Goal: Task Accomplishment & Management: Use online tool/utility

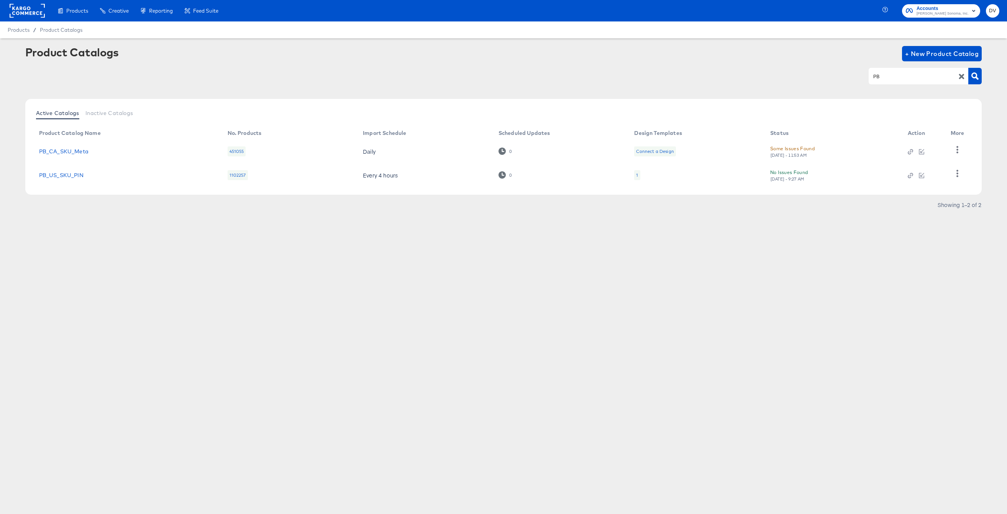
click at [874, 76] on input "PB" at bounding box center [913, 76] width 82 height 9
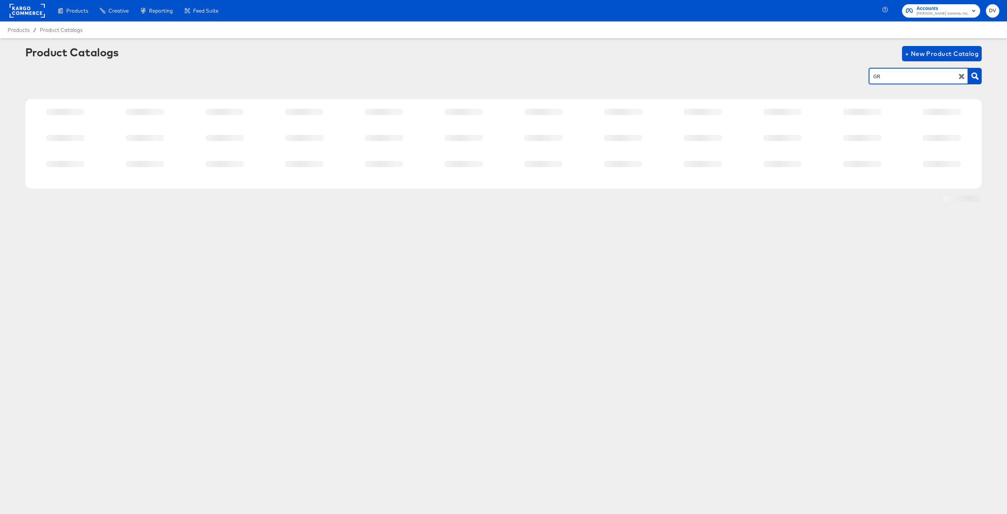
type input "GR"
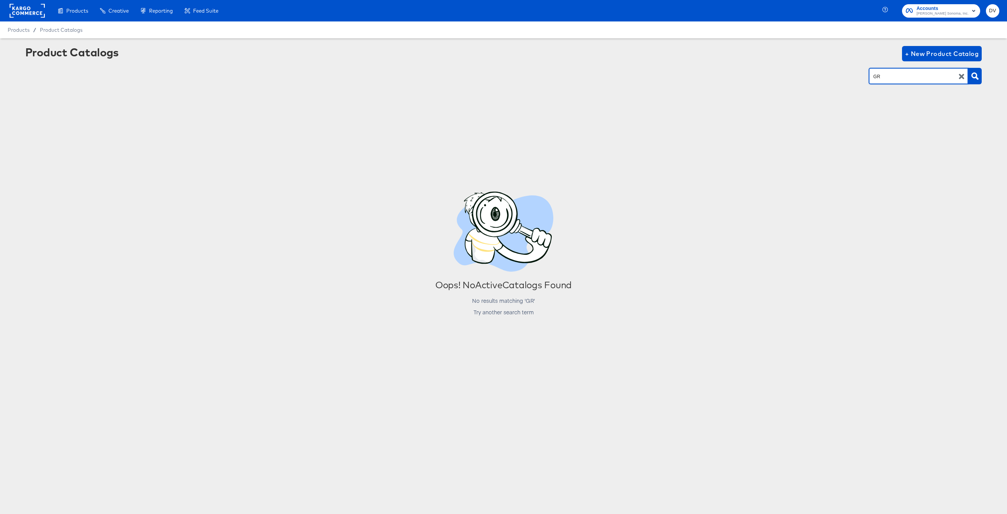
click at [957, 76] on button "button" at bounding box center [961, 76] width 13 height 7
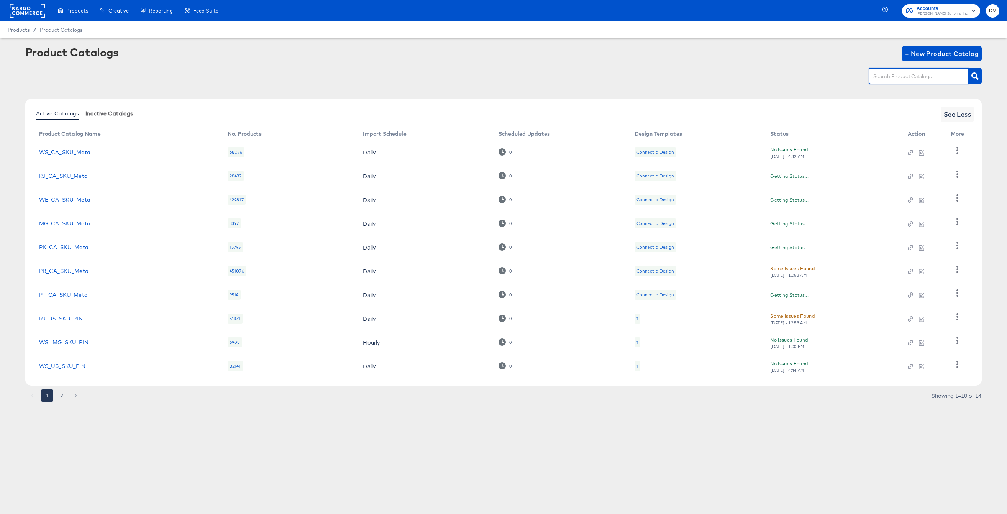
click at [99, 111] on span "Inactive Catalogs" at bounding box center [109, 113] width 48 height 6
click at [905, 81] on div at bounding box center [919, 76] width 100 height 16
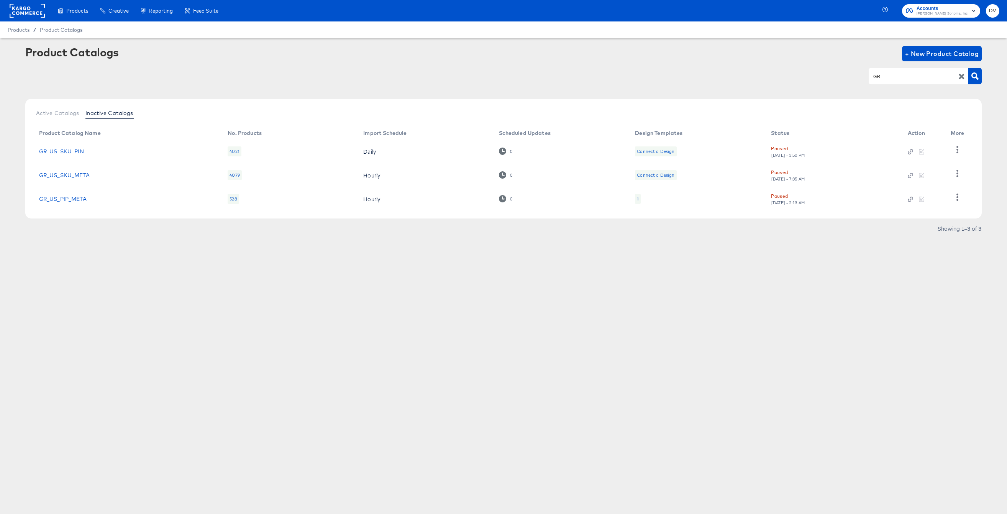
click at [181, 277] on div "Products Creative Reporting Feed Suite Accounts [PERSON_NAME] Sonoma, Inc. DV P…" at bounding box center [503, 257] width 1007 height 514
click at [910, 199] on icon "button" at bounding box center [911, 200] width 2 height 2
click at [678, 300] on div "Products Creative Reporting Feed Suite Accounts [PERSON_NAME] Sonoma, Inc. DV P…" at bounding box center [503, 257] width 1007 height 514
click at [910, 173] on icon "button" at bounding box center [910, 175] width 5 height 5
click at [876, 85] on div "Product Catalogs + New Product Catalog GR" at bounding box center [503, 69] width 957 height 47
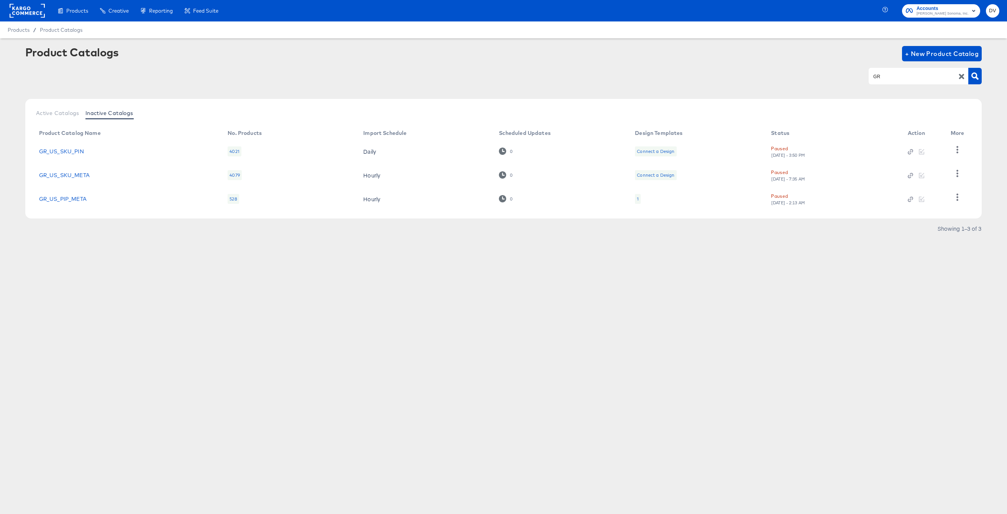
click at [889, 70] on div "GR" at bounding box center [919, 76] width 100 height 16
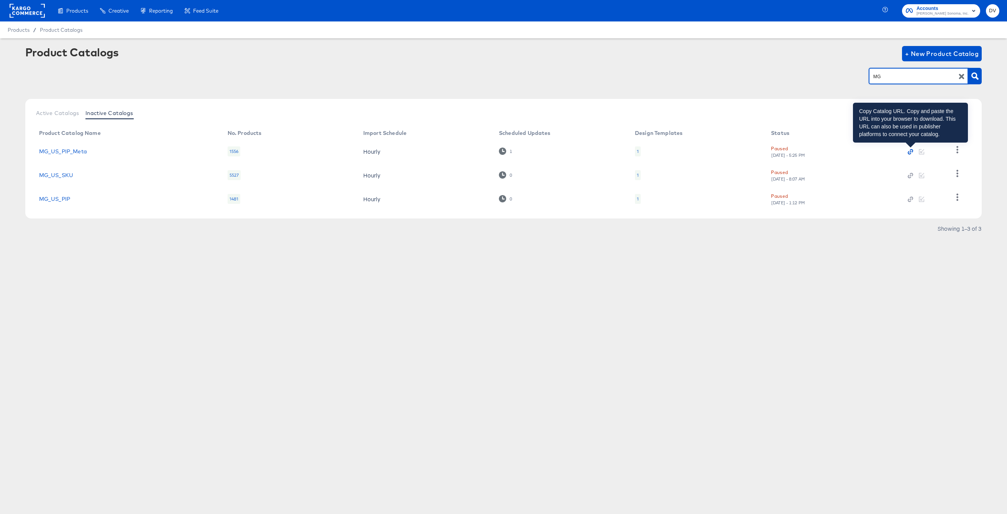
click at [911, 152] on icon "button" at bounding box center [910, 151] width 5 height 5
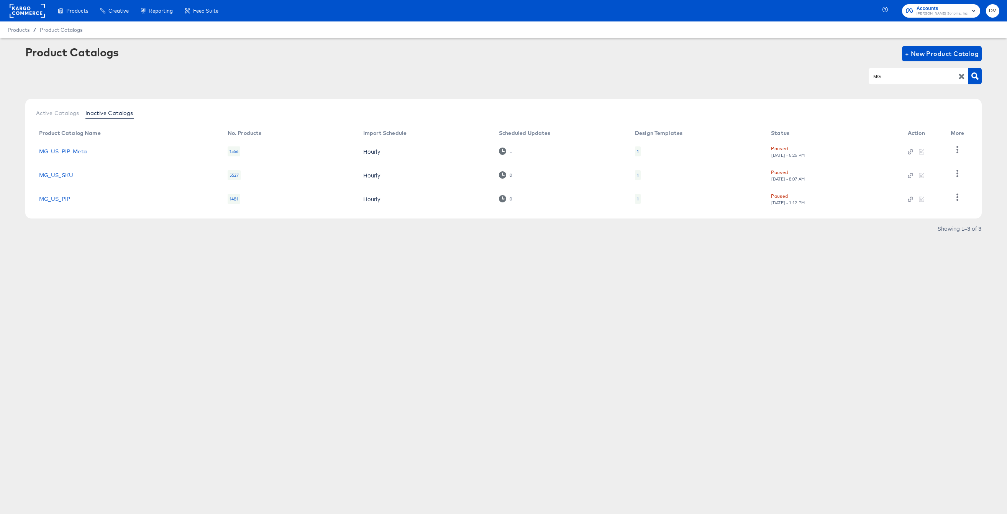
click at [574, 339] on div "Products Creative Reporting Feed Suite Accounts [PERSON_NAME] Sonoma, Inc. DV P…" at bounding box center [503, 257] width 1007 height 514
click at [909, 177] on icon "button" at bounding box center [910, 175] width 5 height 5
click at [910, 199] on icon "button" at bounding box center [910, 199] width 5 height 5
click at [64, 111] on span "Active Catalogs" at bounding box center [57, 113] width 43 height 6
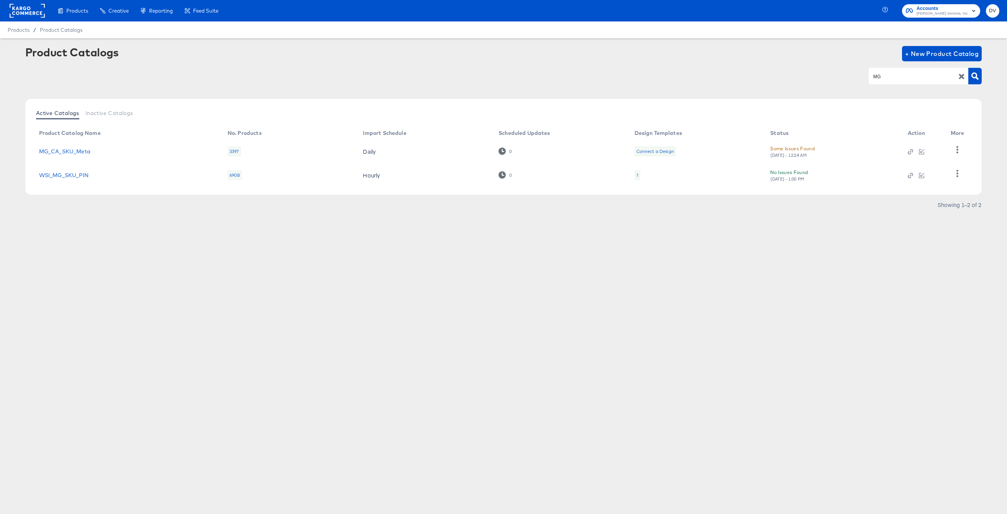
click at [830, 268] on div "Products Creative Reporting Feed Suite Accounts [PERSON_NAME] Sonoma, Inc. DV P…" at bounding box center [503, 257] width 1007 height 514
click at [911, 175] on icon "button" at bounding box center [911, 176] width 2 height 2
click at [910, 152] on icon "button" at bounding box center [910, 151] width 5 height 5
click at [116, 110] on span "Inactive Catalogs" at bounding box center [109, 113] width 48 height 6
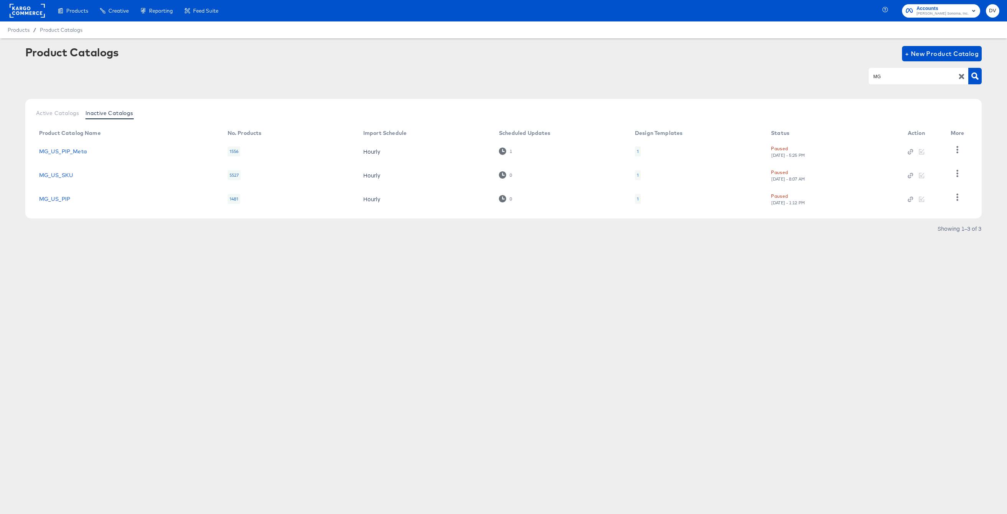
click at [879, 81] on div "MG" at bounding box center [919, 76] width 100 height 16
type input "PB"
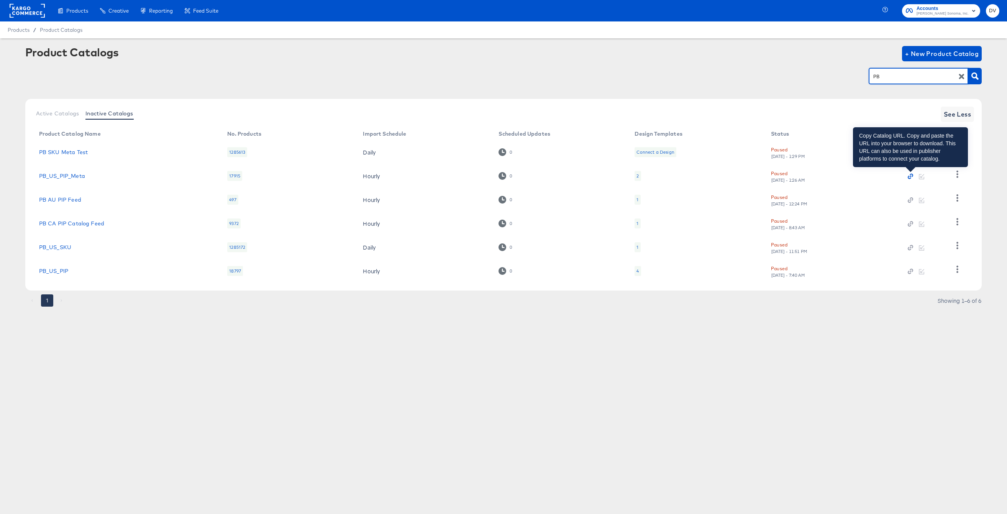
click at [910, 176] on icon "button" at bounding box center [910, 176] width 5 height 5
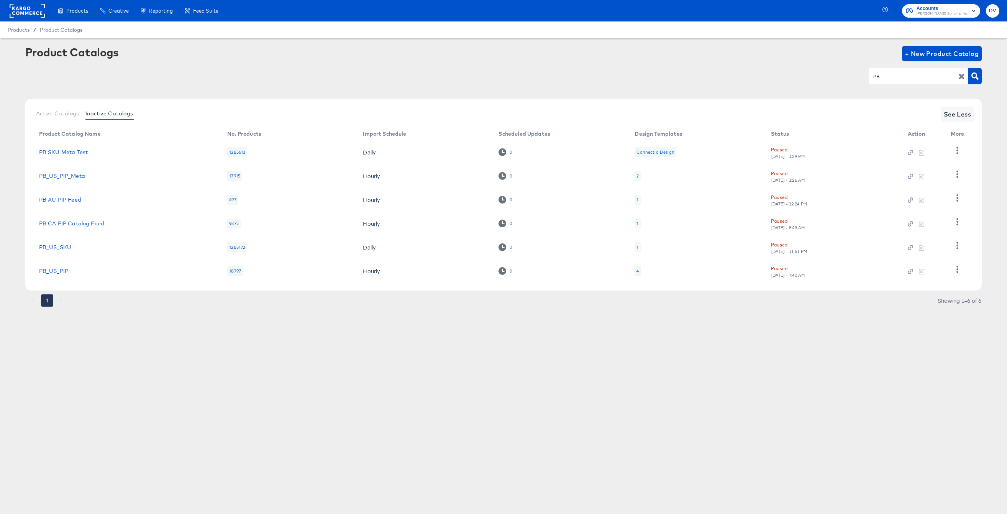
click at [399, 348] on div "Products Creative Reporting Feed Suite Accounts [PERSON_NAME] Sonoma, Inc. DV P…" at bounding box center [503, 257] width 1007 height 514
click at [911, 223] on icon "button" at bounding box center [911, 224] width 2 height 2
click at [366, 379] on div "Products Creative Reporting Feed Suite Accounts [PERSON_NAME] Sonoma, Inc. DV P…" at bounding box center [503, 257] width 1007 height 514
click at [909, 249] on icon "button" at bounding box center [910, 247] width 5 height 5
click at [612, 363] on div "Products Creative Reporting Feed Suite Accounts [PERSON_NAME] Sonoma, Inc. DV P…" at bounding box center [503, 257] width 1007 height 514
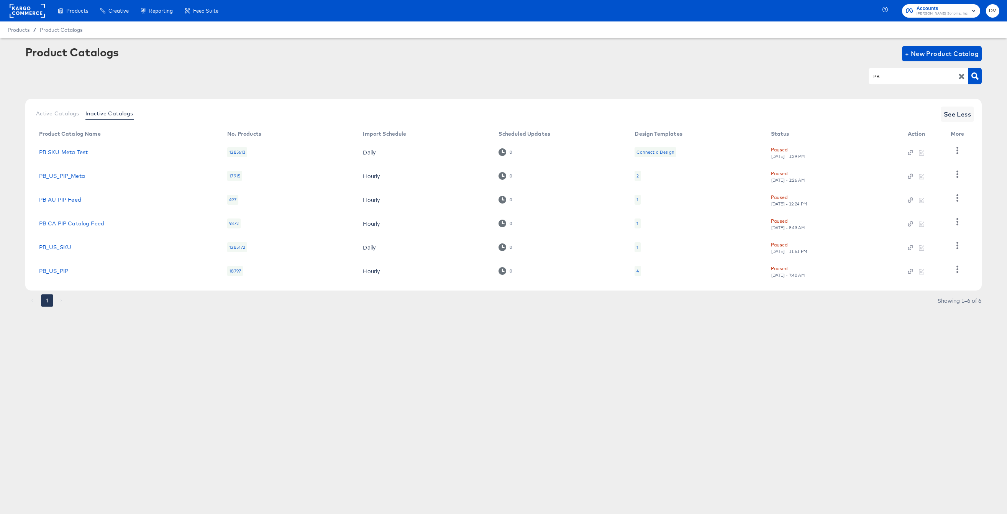
click at [961, 76] on icon "button" at bounding box center [961, 76] width 5 height 5
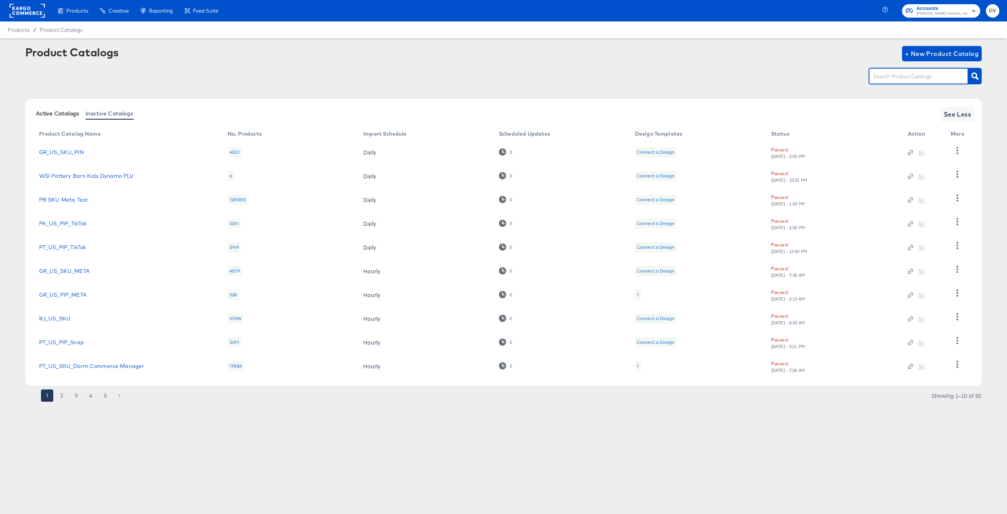
click at [67, 120] on button "Active Catalogs" at bounding box center [57, 113] width 49 height 13
click at [891, 77] on input "text" at bounding box center [913, 76] width 82 height 9
type input "PB"
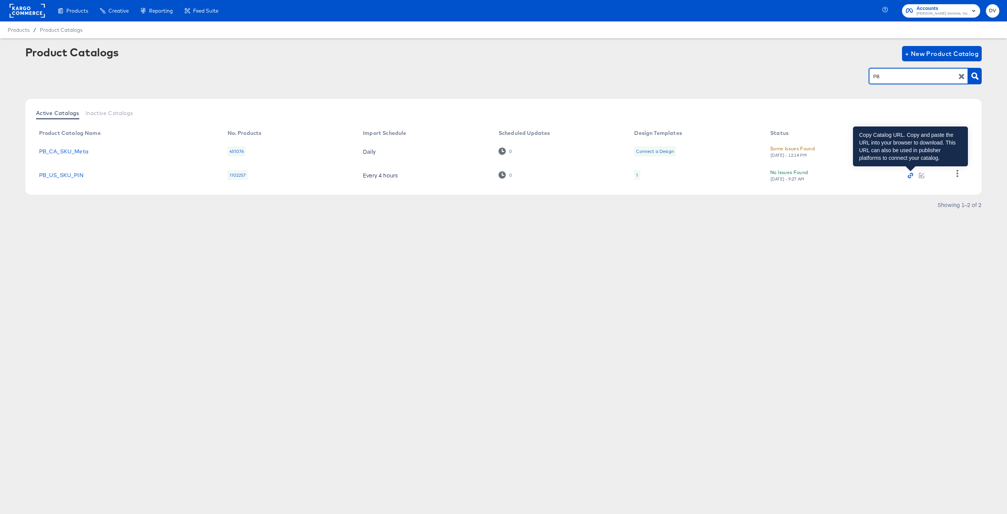
click at [908, 174] on icon "button" at bounding box center [910, 175] width 5 height 5
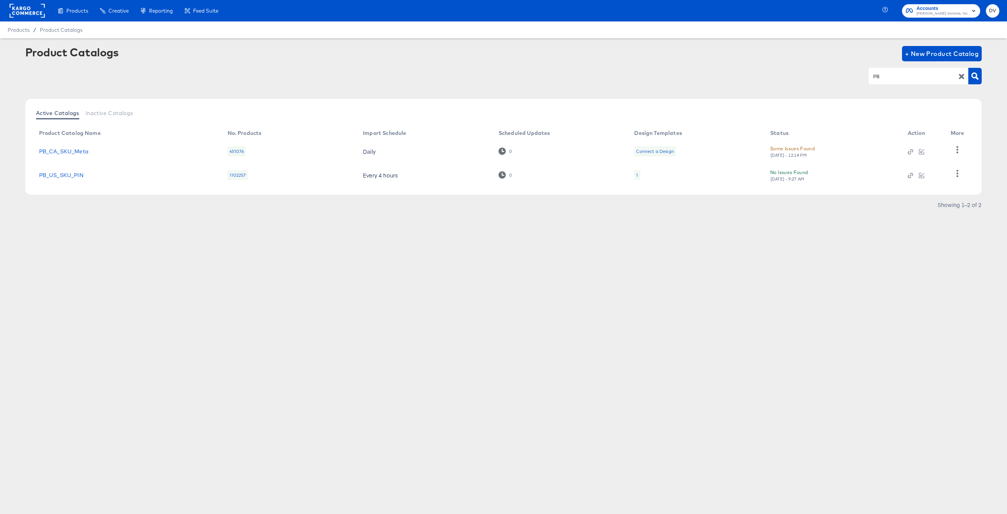
click at [386, 265] on div "Products Creative Reporting Feed Suite Accounts [PERSON_NAME] Sonoma, Inc. DV P…" at bounding box center [503, 257] width 1007 height 514
click at [909, 152] on icon "button" at bounding box center [909, 152] width 3 height 3
click at [958, 77] on icon "button" at bounding box center [961, 76] width 7 height 7
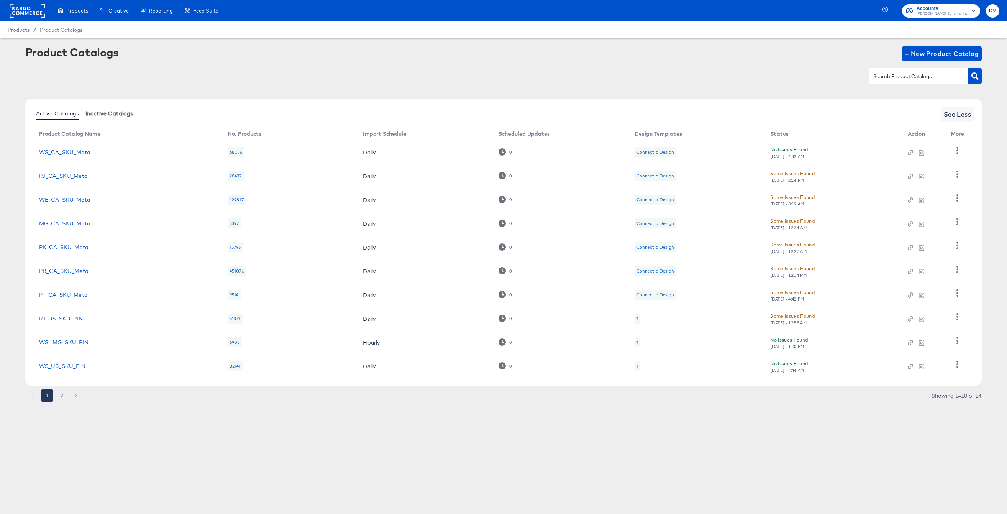
click at [97, 112] on span "Inactive Catalogs" at bounding box center [109, 113] width 48 height 6
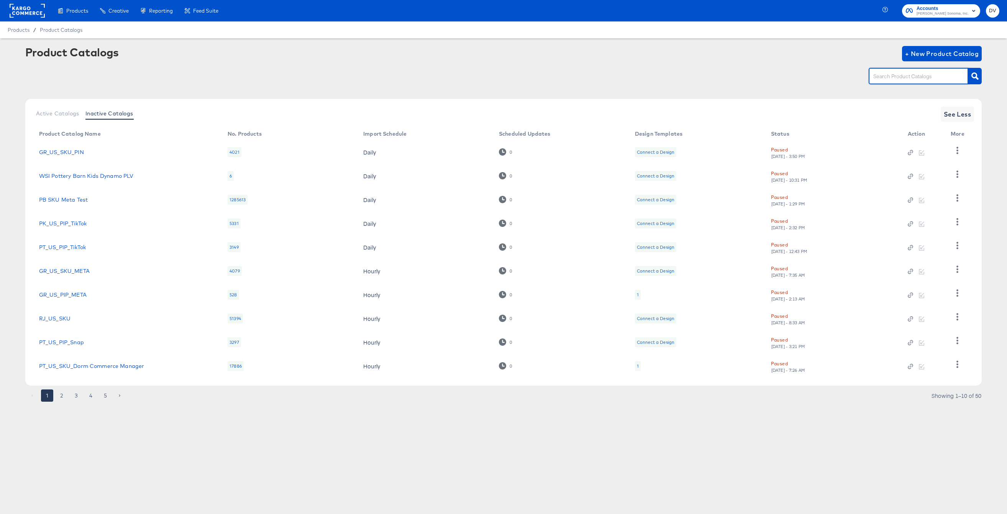
click at [883, 75] on input "text" at bounding box center [913, 76] width 82 height 9
paste input "PK_US_PIP_Meta"
type input "PK_US_PIP_Meta"
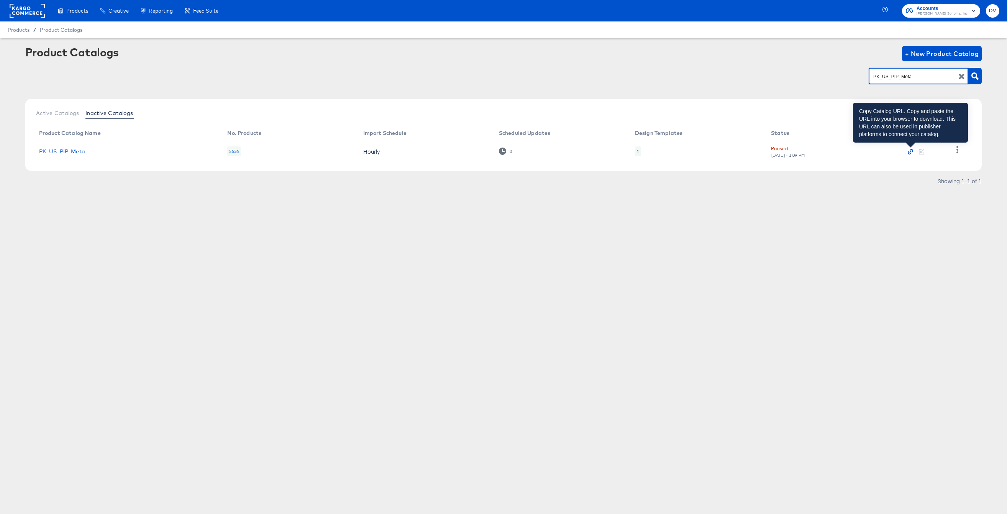
click at [910, 149] on icon "button" at bounding box center [910, 151] width 5 height 5
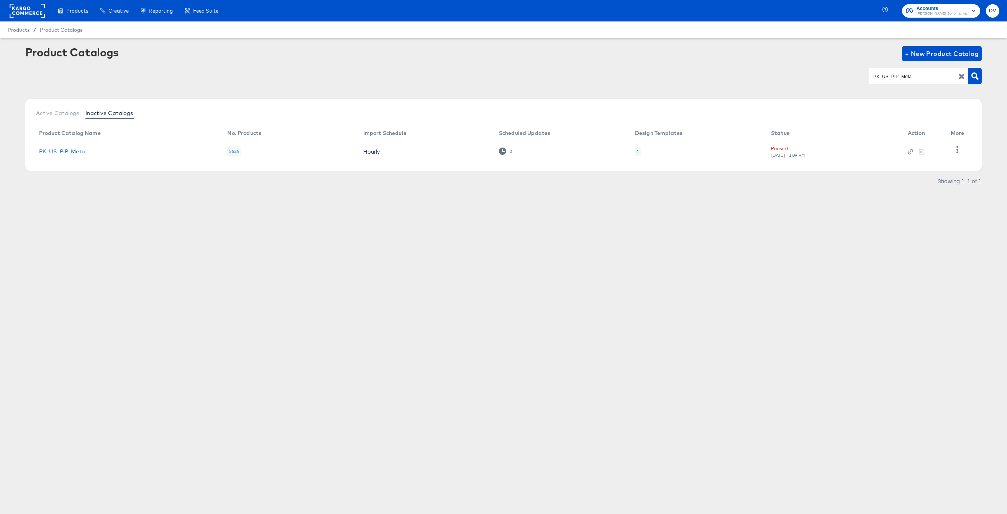
click at [640, 331] on div "Products Creative Reporting Feed Suite Accounts [PERSON_NAME] Sonoma, Inc. DV P…" at bounding box center [503, 257] width 1007 height 514
click at [959, 77] on icon "button" at bounding box center [961, 76] width 7 height 7
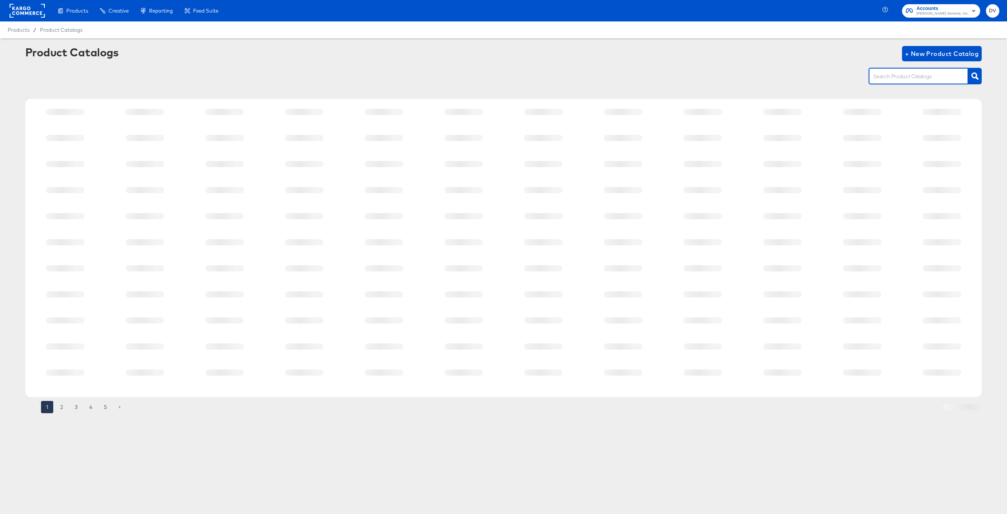
paste input "PK_US_SKU"
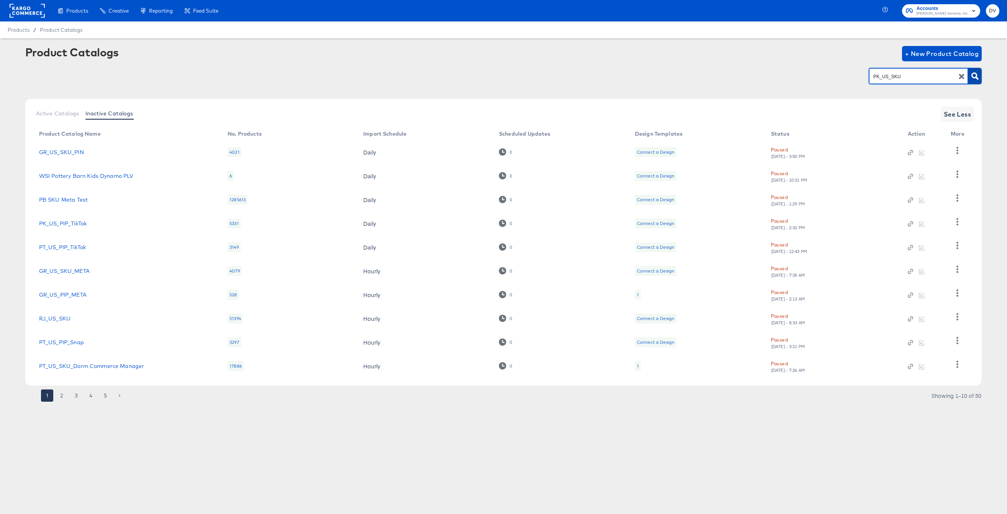
click at [972, 77] on icon "button" at bounding box center [975, 75] width 7 height 7
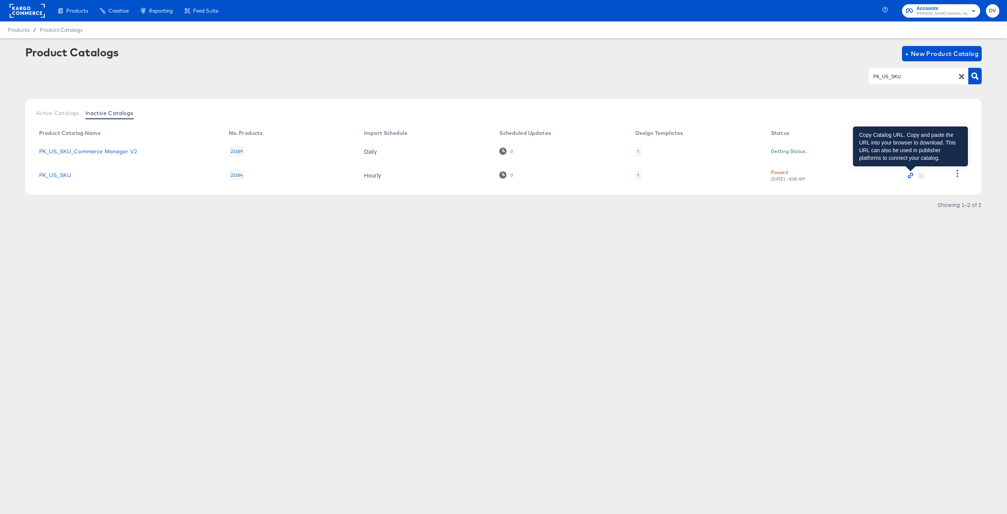
click at [910, 175] on icon "button" at bounding box center [910, 175] width 5 height 5
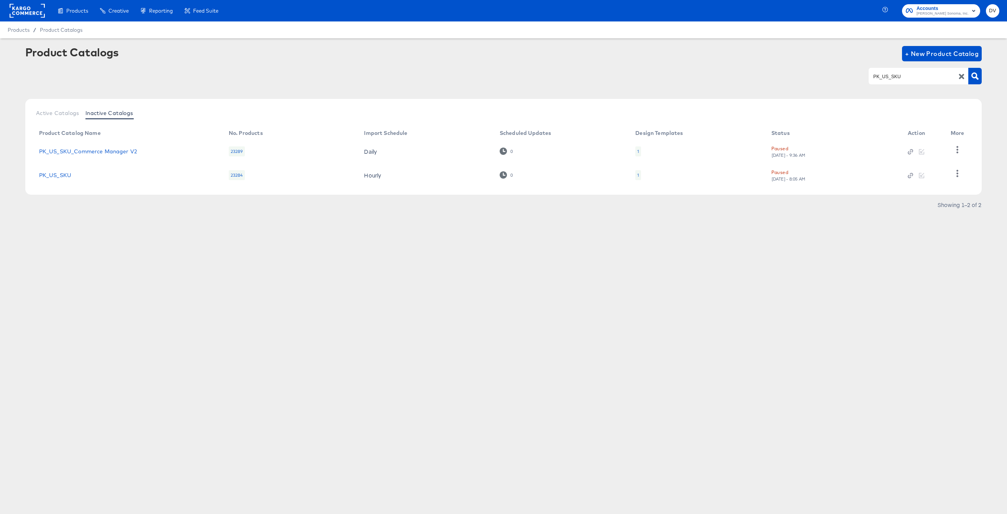
click at [798, 264] on div "Products Creative Reporting Feed Suite Accounts [PERSON_NAME] Sonoma, Inc. DV P…" at bounding box center [503, 257] width 1007 height 514
click at [908, 150] on icon "button" at bounding box center [910, 151] width 5 height 5
click at [56, 116] on button "Active Catalogs" at bounding box center [57, 113] width 49 height 13
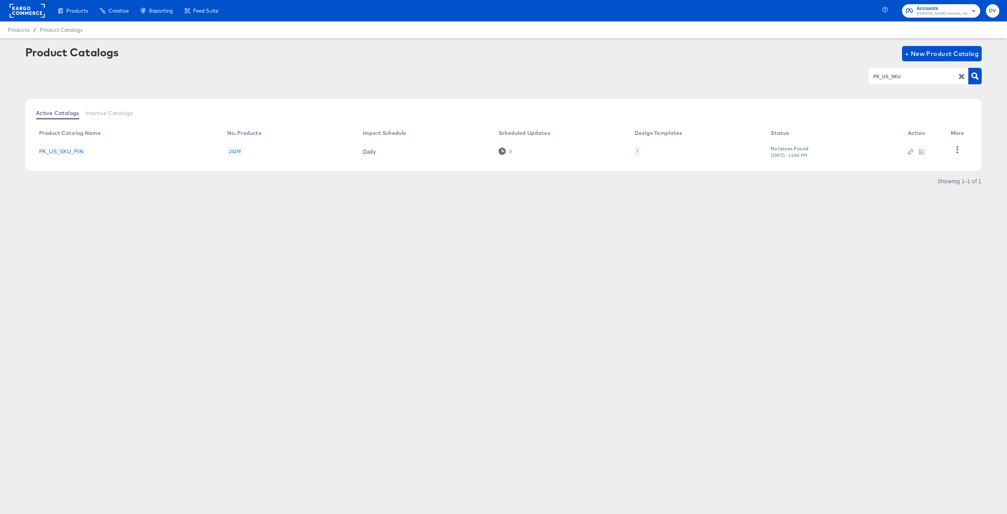
click at [897, 75] on input "PK_US_SKU" at bounding box center [913, 76] width 82 height 9
click at [896, 75] on input "PK_US_SKU" at bounding box center [913, 76] width 82 height 9
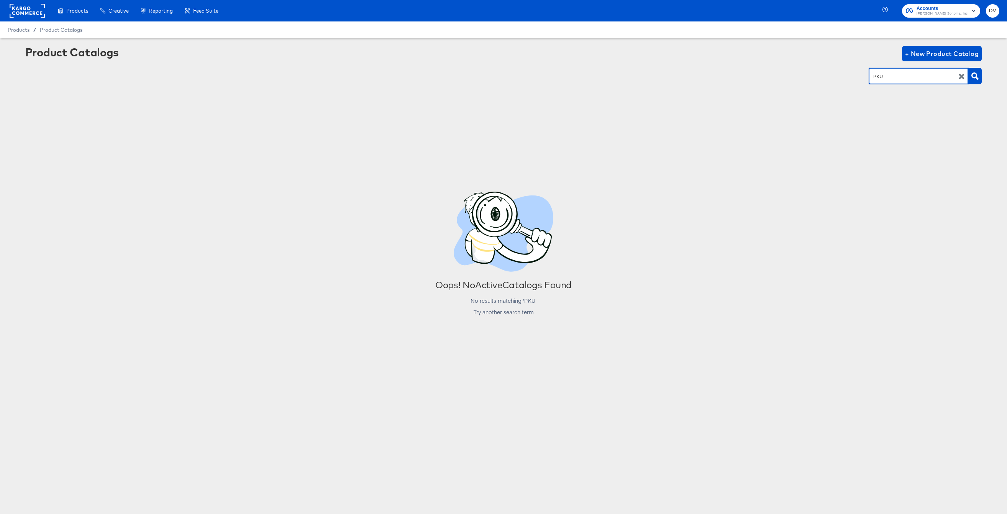
click at [891, 74] on input "PKU" at bounding box center [913, 76] width 82 height 9
type input "P"
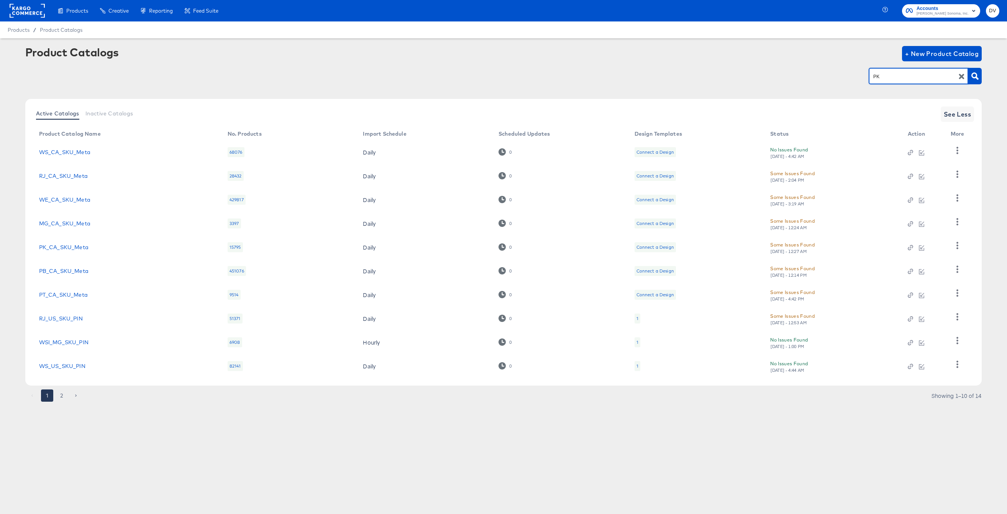
type input "PK"
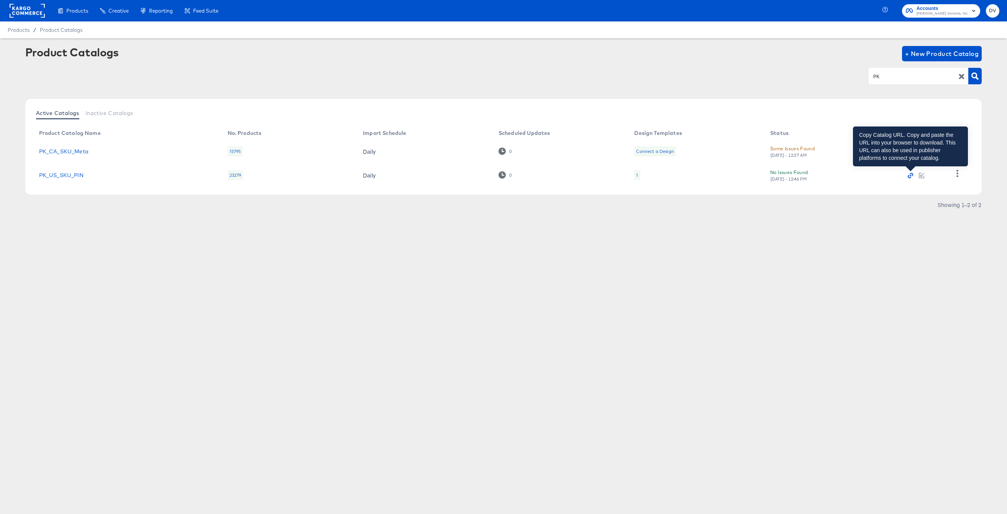
click at [910, 175] on icon "button" at bounding box center [911, 176] width 2 height 2
click at [911, 175] on icon "button" at bounding box center [911, 176] width 2 height 2
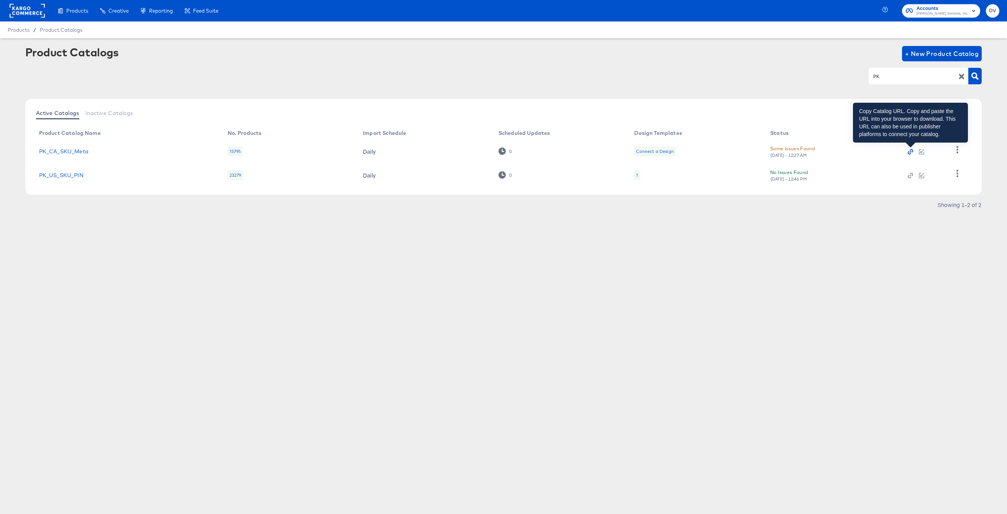
click at [910, 149] on icon "button" at bounding box center [911, 150] width 3 height 3
click at [111, 108] on button "Inactive Catalogs" at bounding box center [109, 113] width 54 height 13
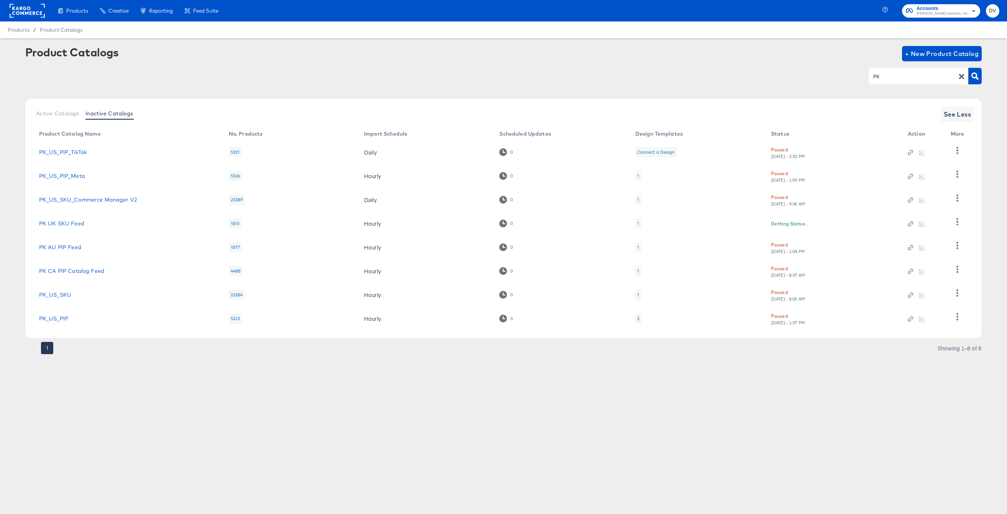
click at [896, 78] on input "PK" at bounding box center [913, 76] width 82 height 9
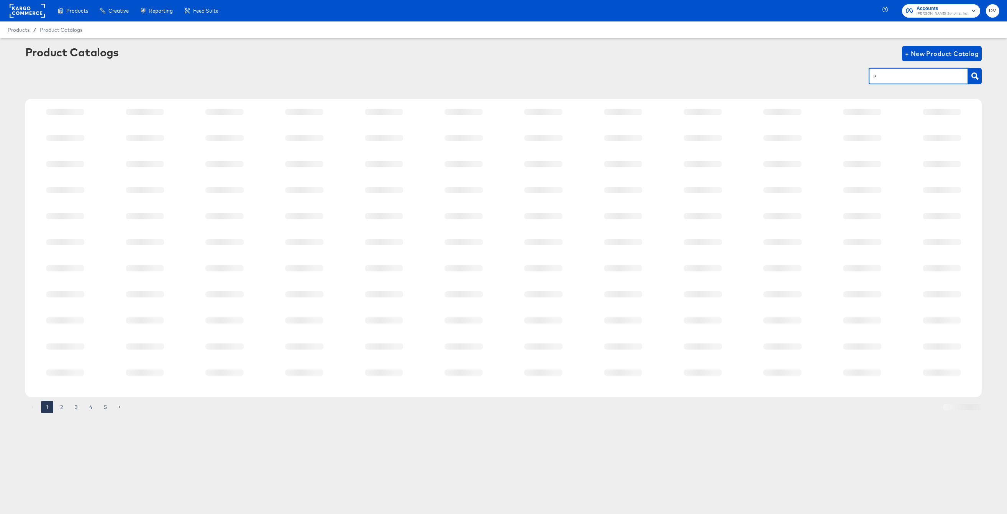
type input "PK"
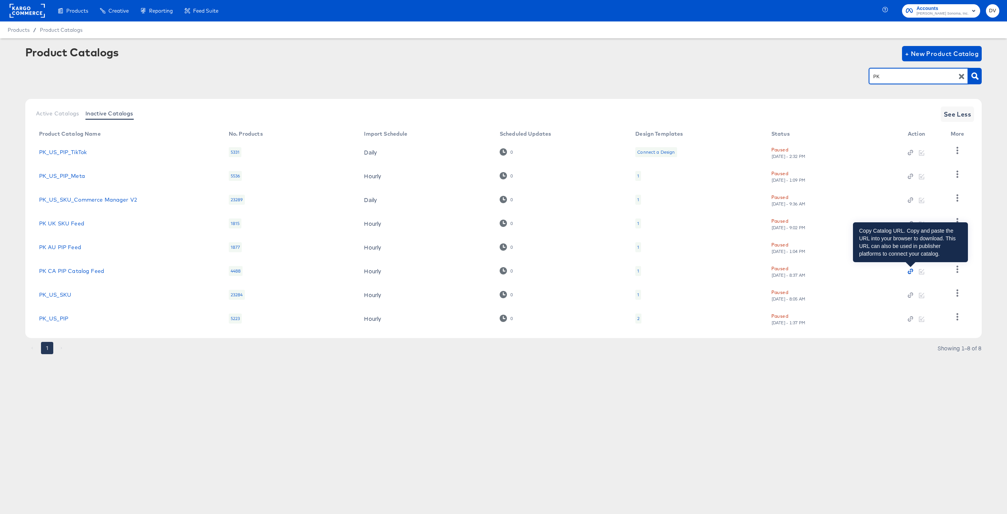
click at [913, 272] on icon "button" at bounding box center [910, 271] width 5 height 5
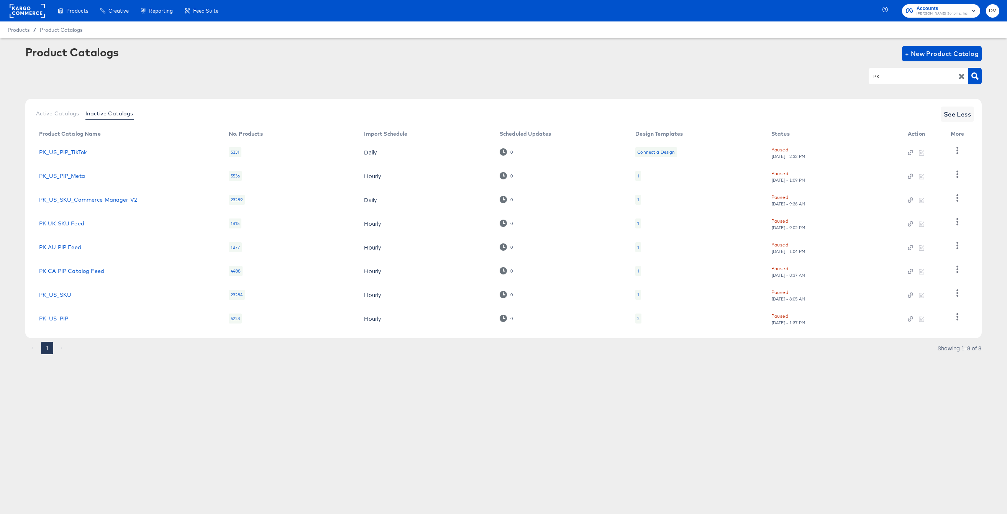
click at [962, 78] on icon "button" at bounding box center [961, 76] width 7 height 7
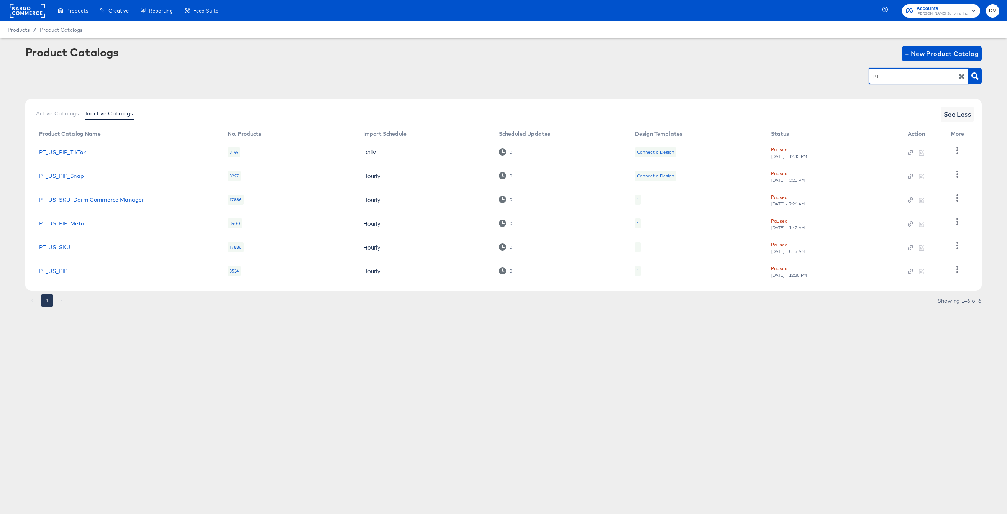
click at [890, 76] on input "PT" at bounding box center [913, 76] width 82 height 9
paste input "_US_PIP_Meta"
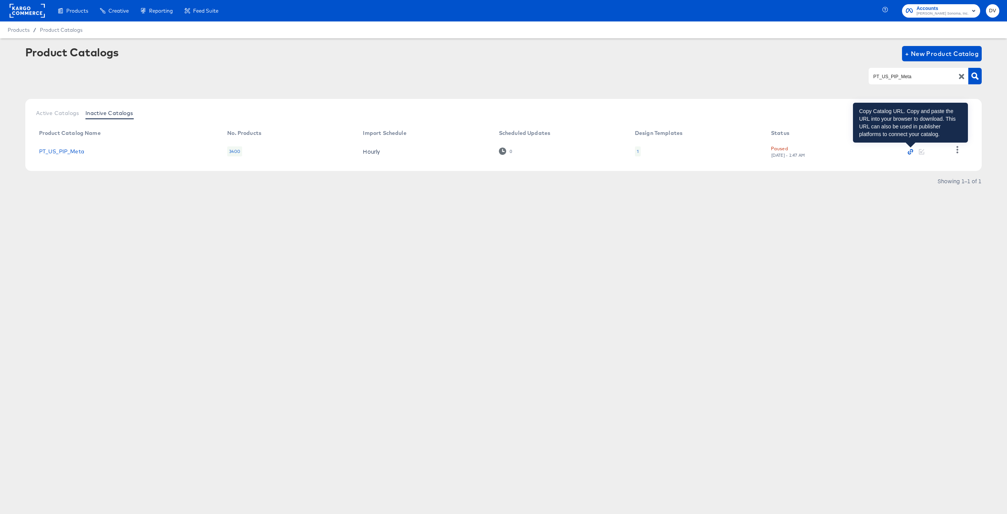
click at [910, 150] on icon "button" at bounding box center [910, 151] width 5 height 5
click at [913, 78] on input "PT_US_PIP_Meta" at bounding box center [913, 76] width 82 height 9
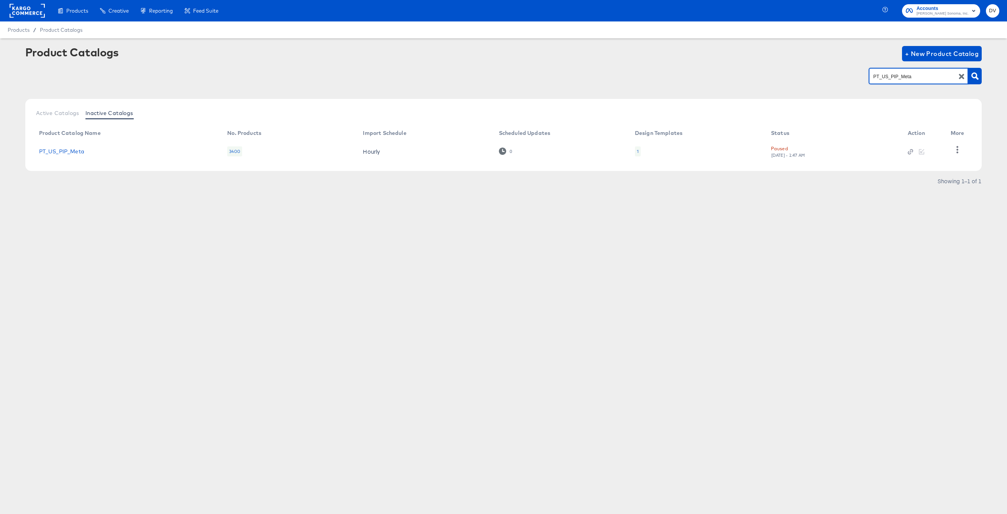
click at [913, 78] on input "PT_US_PIP_Meta" at bounding box center [913, 76] width 82 height 9
paste input "B"
type input "PB_US_PIP_Meta"
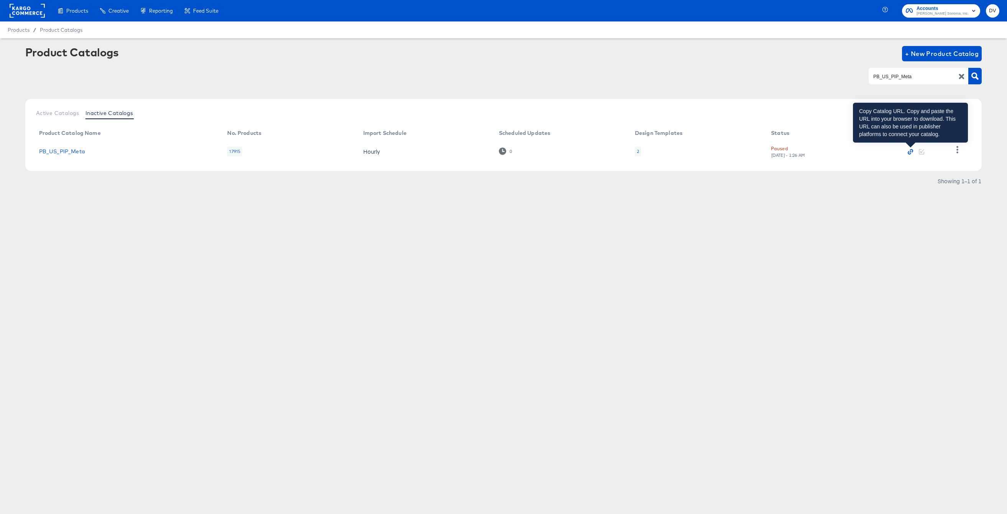
click at [910, 151] on icon "button" at bounding box center [910, 151] width 5 height 5
click at [960, 78] on icon "button" at bounding box center [961, 76] width 5 height 5
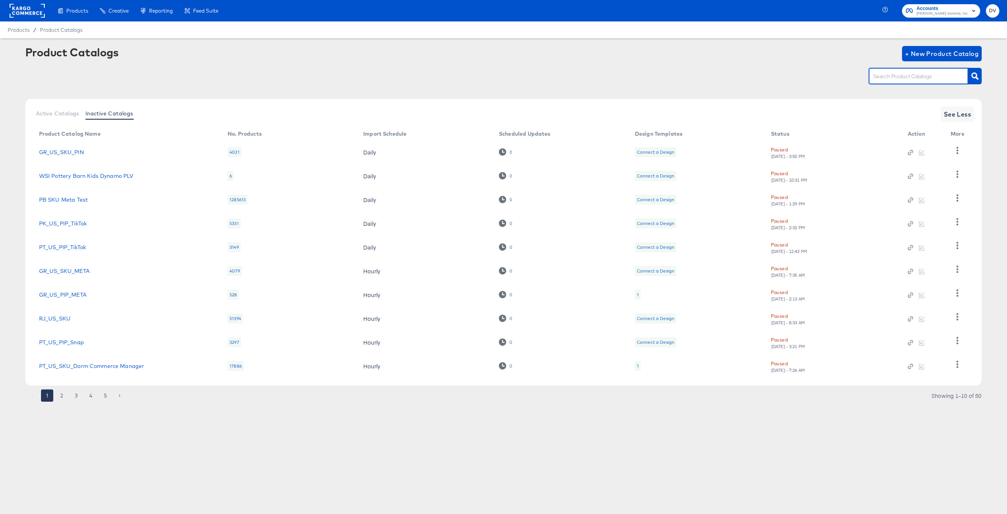
paste input "PT_US_SKU"
type input "PT_US_SKU"
click at [974, 76] on icon "button" at bounding box center [975, 75] width 7 height 7
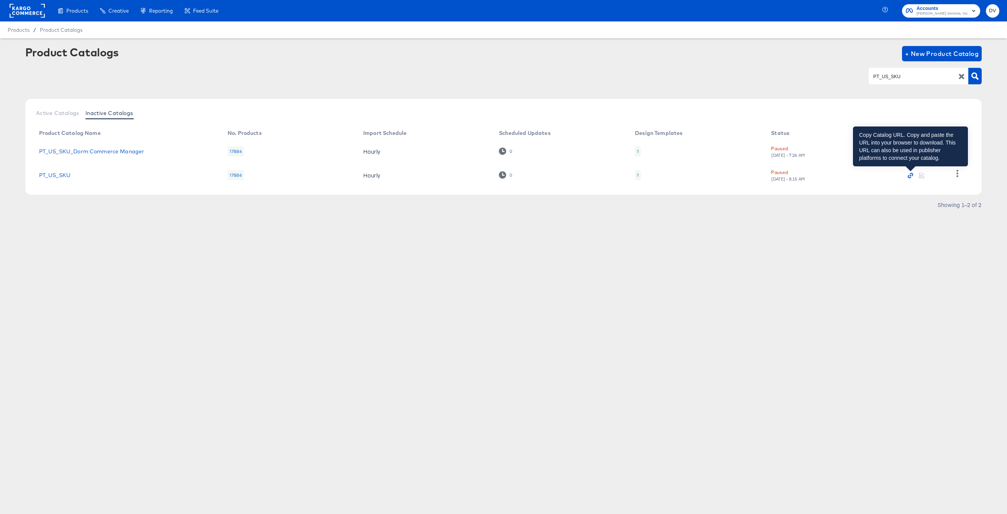
click at [911, 173] on icon "button" at bounding box center [910, 175] width 5 height 5
click at [856, 246] on div "Products Creative Reporting Feed Suite Accounts [PERSON_NAME] Sonoma, Inc. DV P…" at bounding box center [503, 257] width 1007 height 514
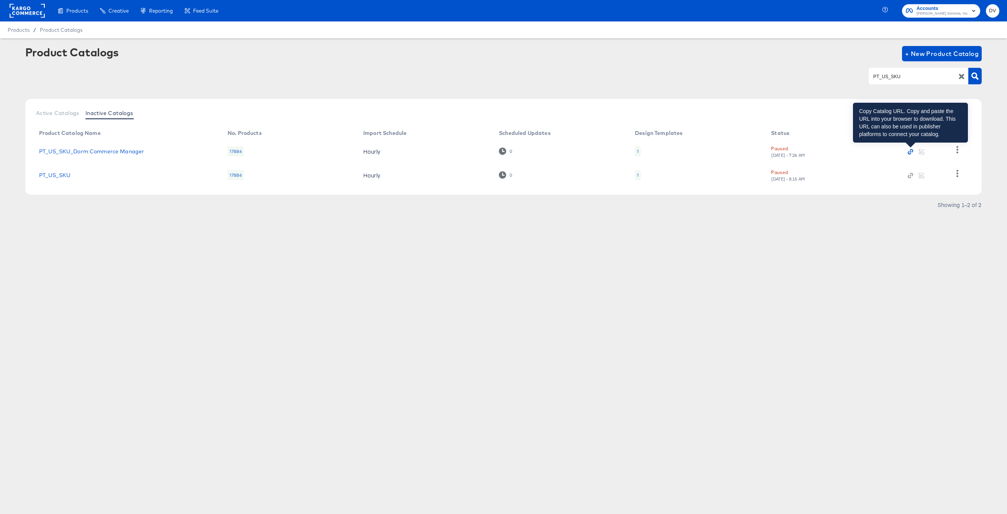
click at [909, 151] on icon "button" at bounding box center [909, 152] width 3 height 3
click at [958, 75] on icon "button" at bounding box center [961, 76] width 7 height 7
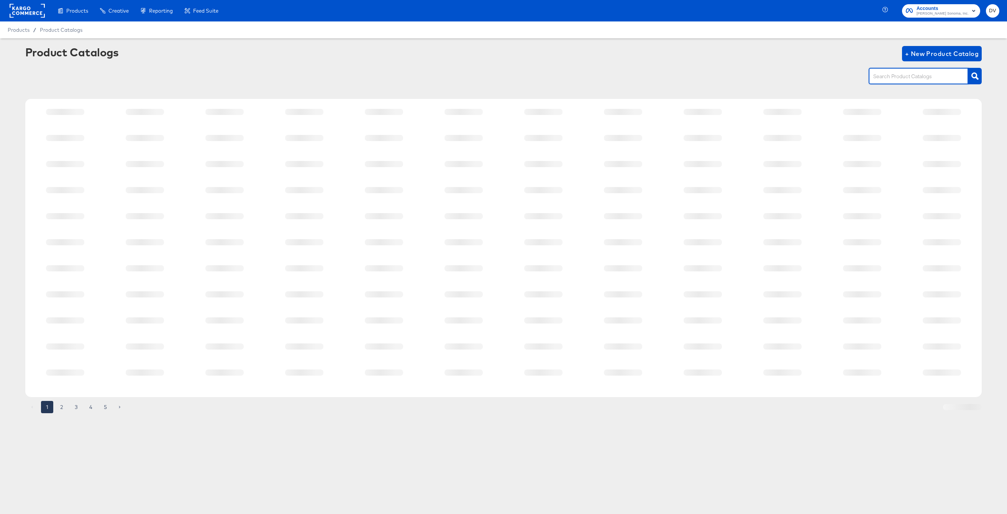
paste input "RJ_US_PIP"
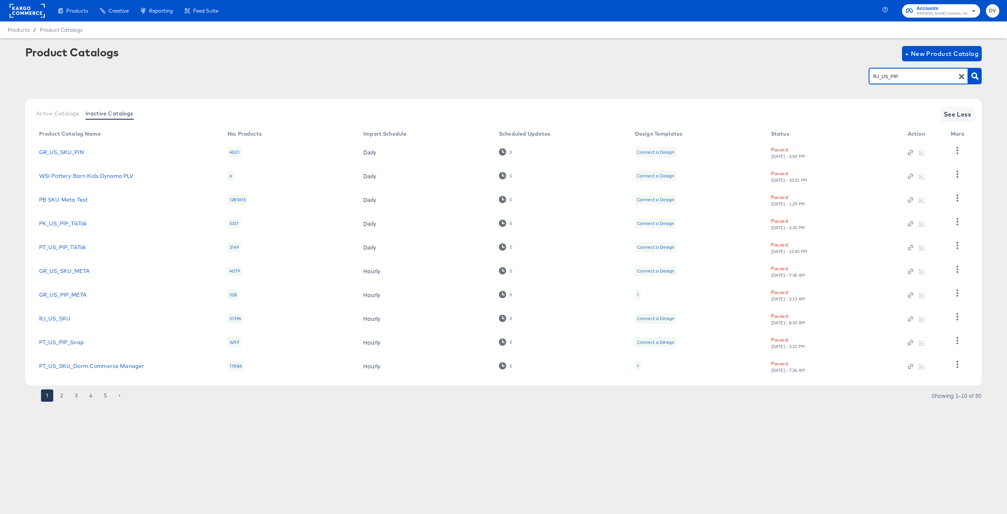
type input "RJ_US_PIP"
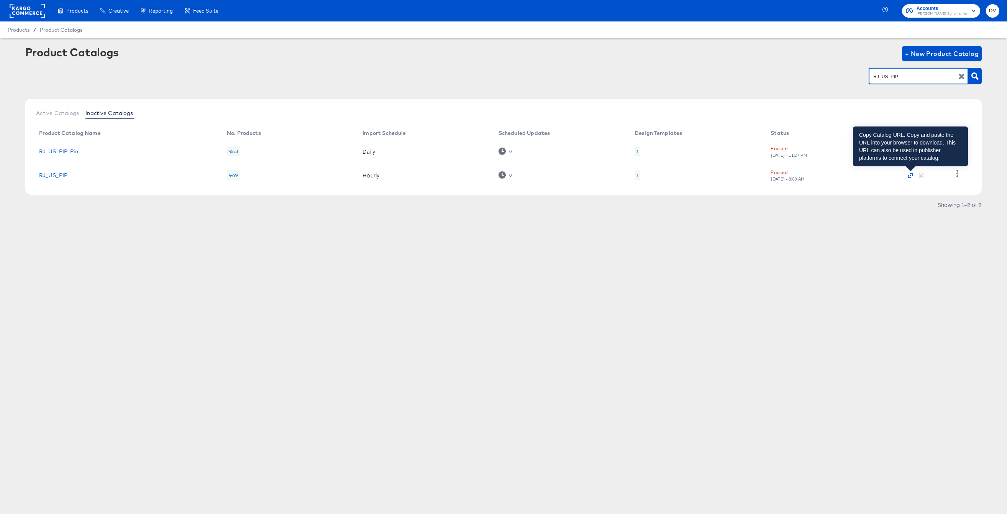
click at [910, 175] on icon "button" at bounding box center [911, 176] width 2 height 2
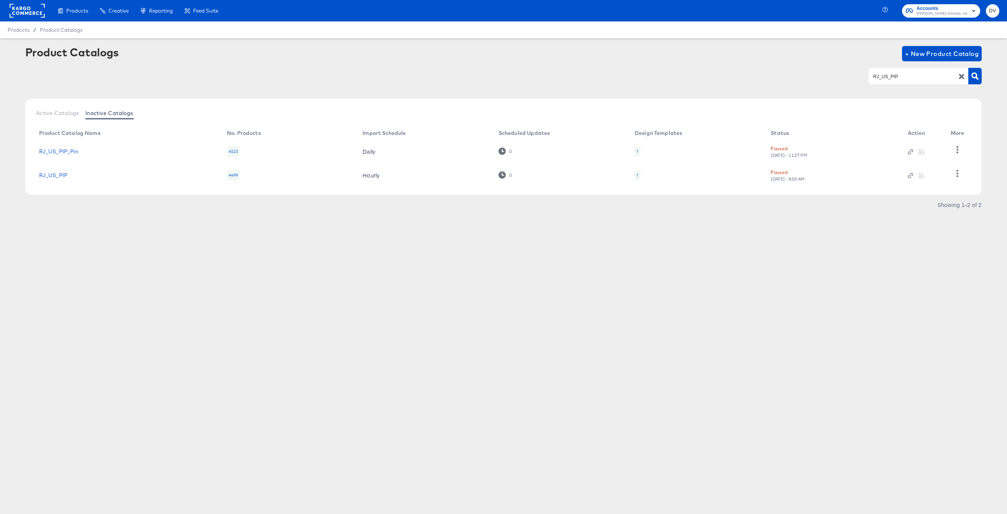
click at [297, 305] on div "Products Creative Reporting Feed Suite Accounts [PERSON_NAME] Sonoma, Inc. DV P…" at bounding box center [503, 257] width 1007 height 514
click at [909, 152] on icon "button" at bounding box center [910, 151] width 5 height 5
click at [963, 74] on icon "button" at bounding box center [961, 76] width 5 height 5
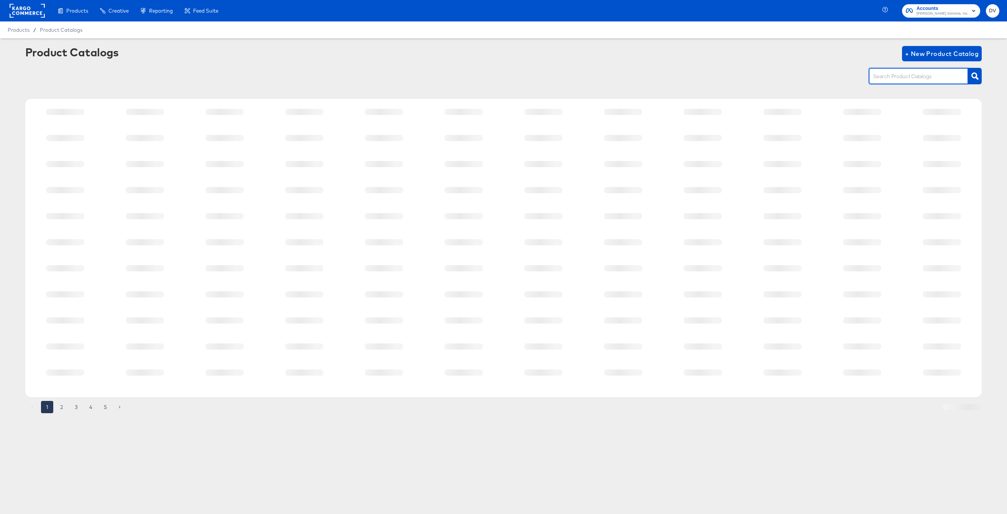
click at [910, 77] on input "text" at bounding box center [913, 76] width 82 height 9
paste input "RJ_US_SKU"
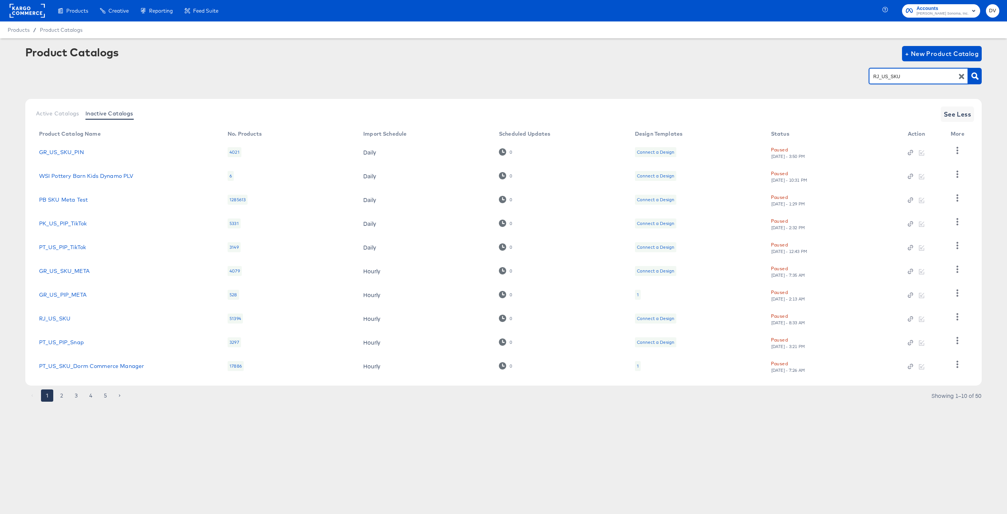
type input "RJ_US_SKU"
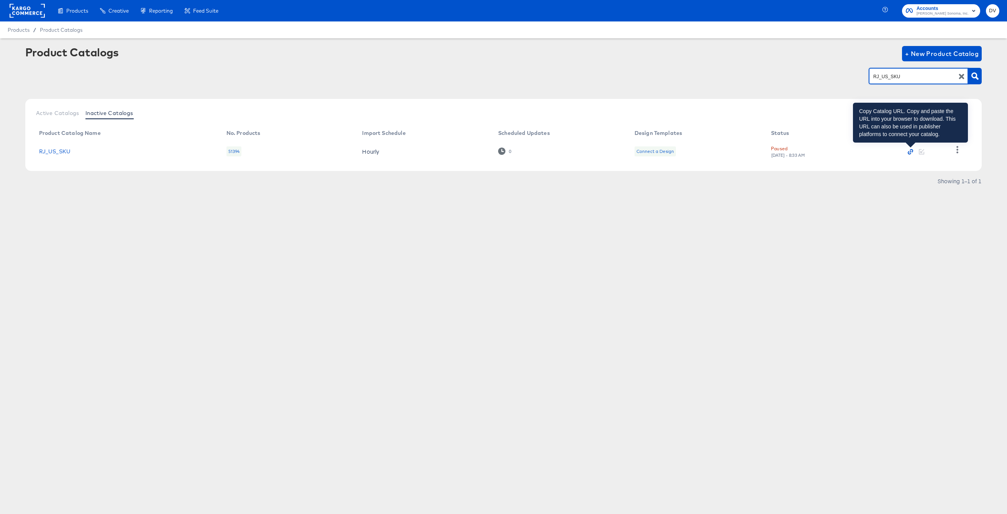
click at [911, 152] on icon "button" at bounding box center [910, 151] width 5 height 5
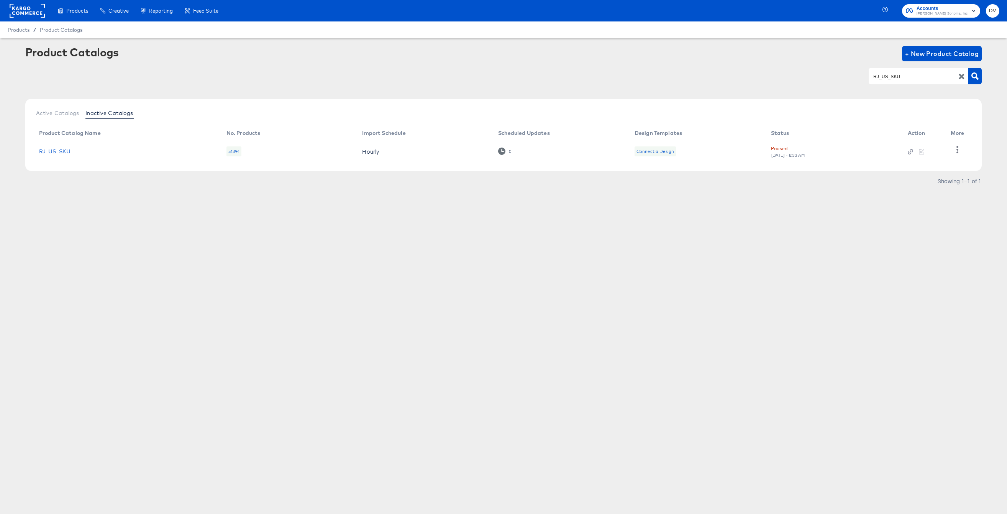
click at [962, 74] on icon "button" at bounding box center [961, 76] width 7 height 7
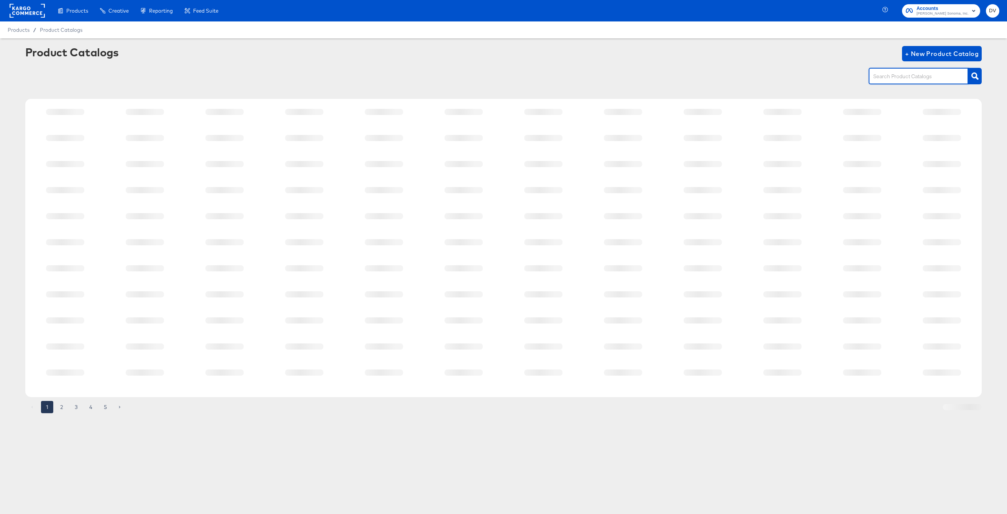
click at [924, 78] on input "text" at bounding box center [913, 76] width 82 height 9
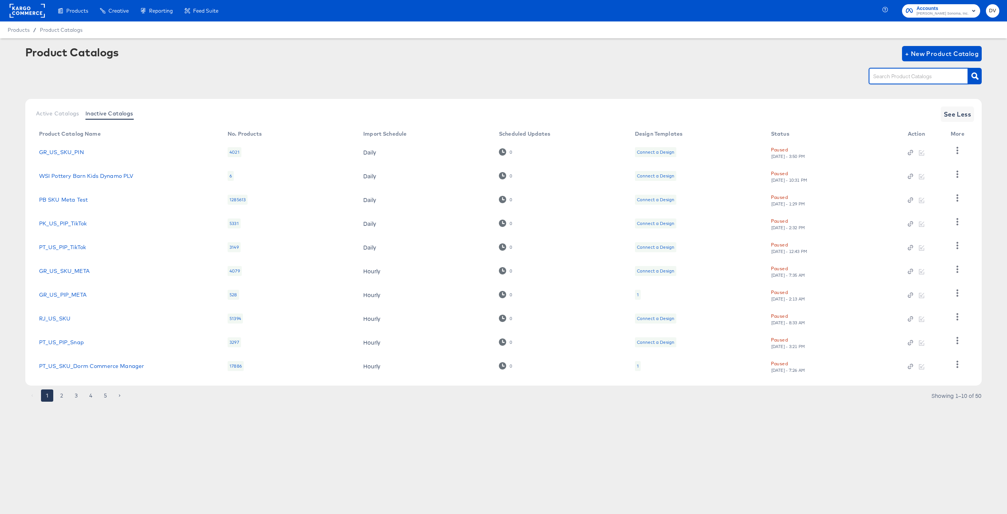
paste input "WE_US_PIP_Meta"
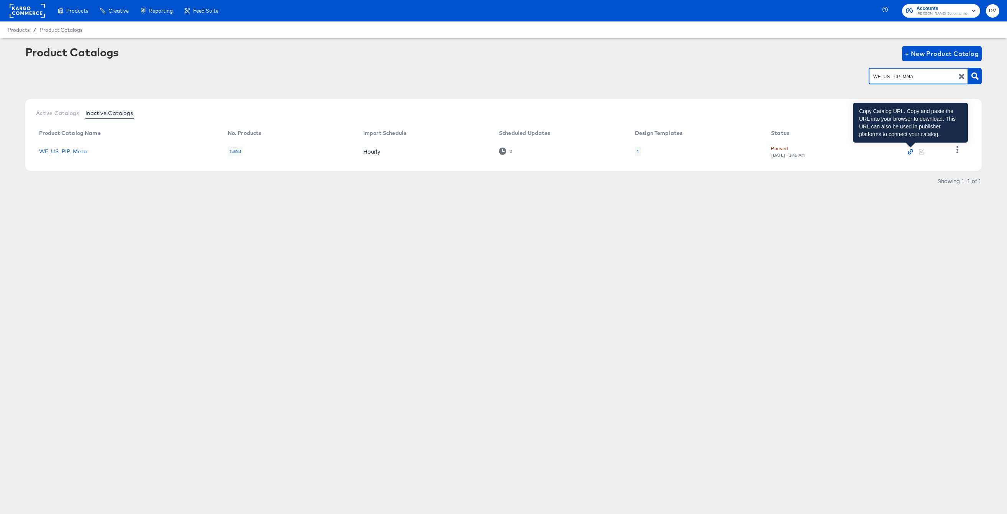
click at [911, 149] on icon "button" at bounding box center [910, 151] width 5 height 5
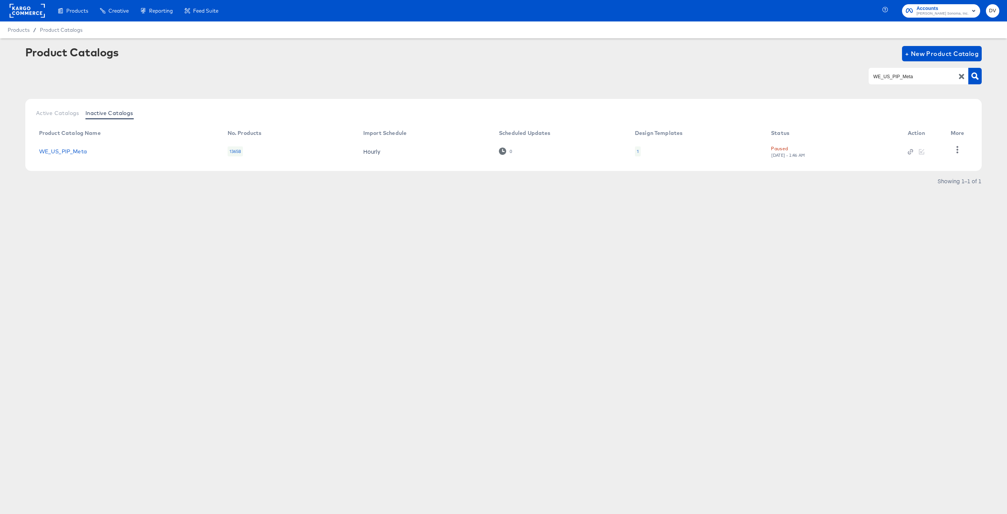
click at [897, 73] on input "WE_US_PIP_Meta" at bounding box center [913, 76] width 82 height 9
paste input "SKU"
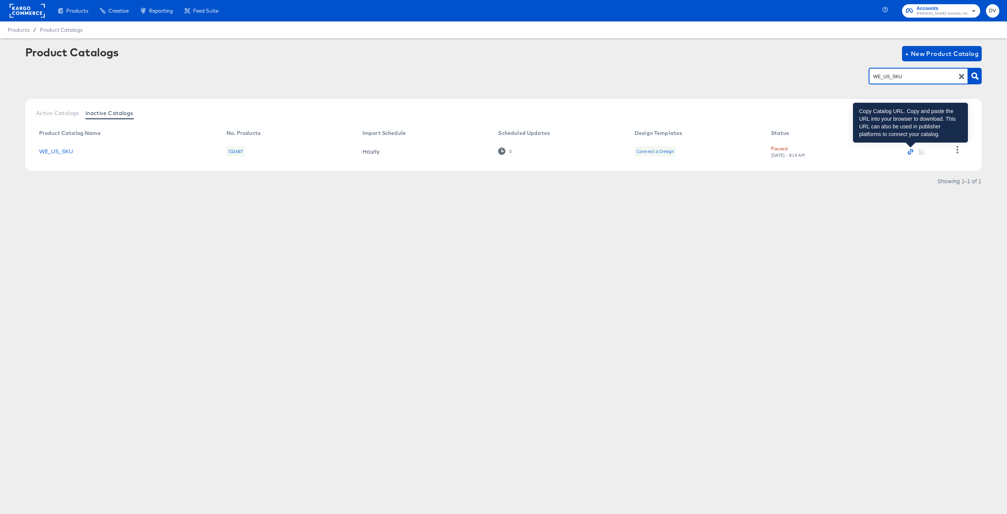
click at [910, 149] on icon "button" at bounding box center [911, 150] width 3 height 3
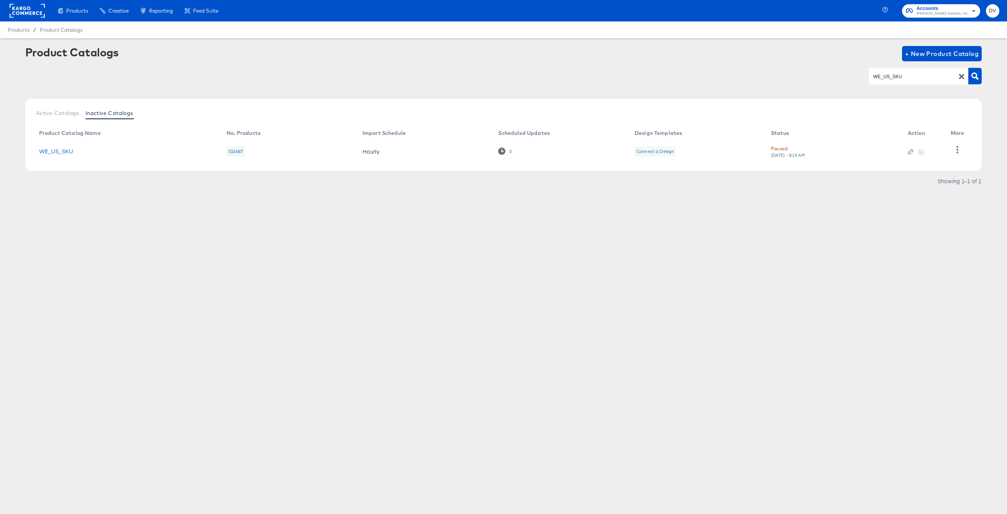
click at [877, 72] on input "WE_US_SKU" at bounding box center [913, 76] width 82 height 9
paste input "CA Feed"
click at [911, 152] on icon "button" at bounding box center [910, 151] width 5 height 5
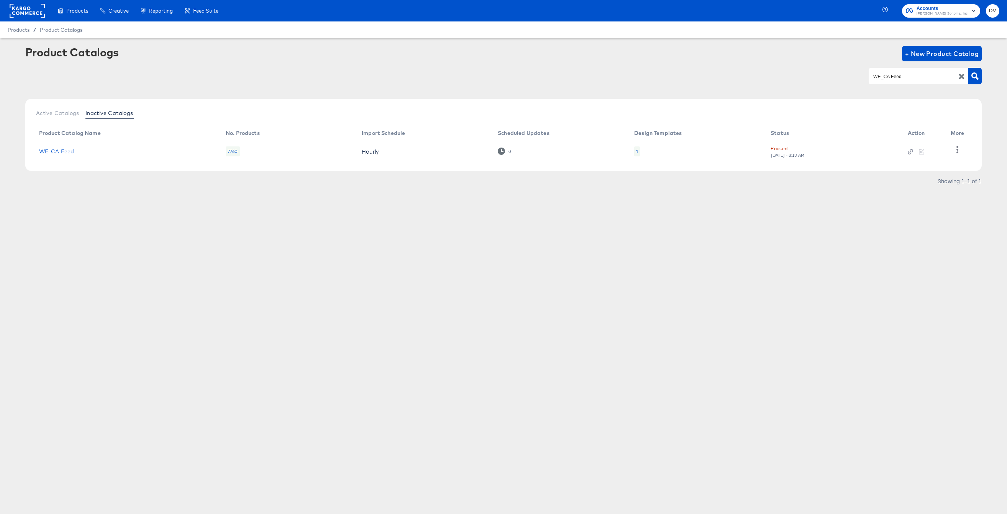
click at [895, 77] on input "WE_CA Feed" at bounding box center [913, 76] width 82 height 9
paste input "S_US_PIP_Meta"
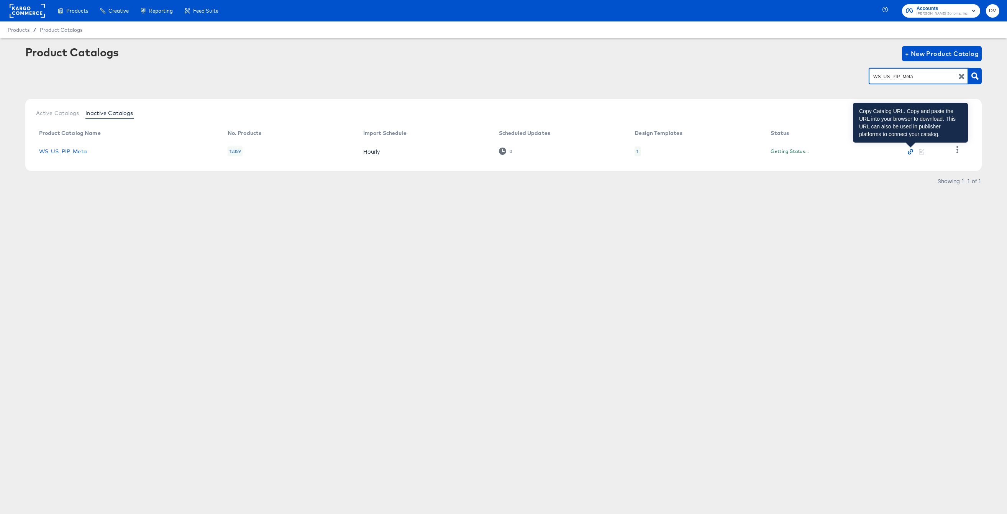
click at [911, 151] on icon "button" at bounding box center [911, 152] width 2 height 2
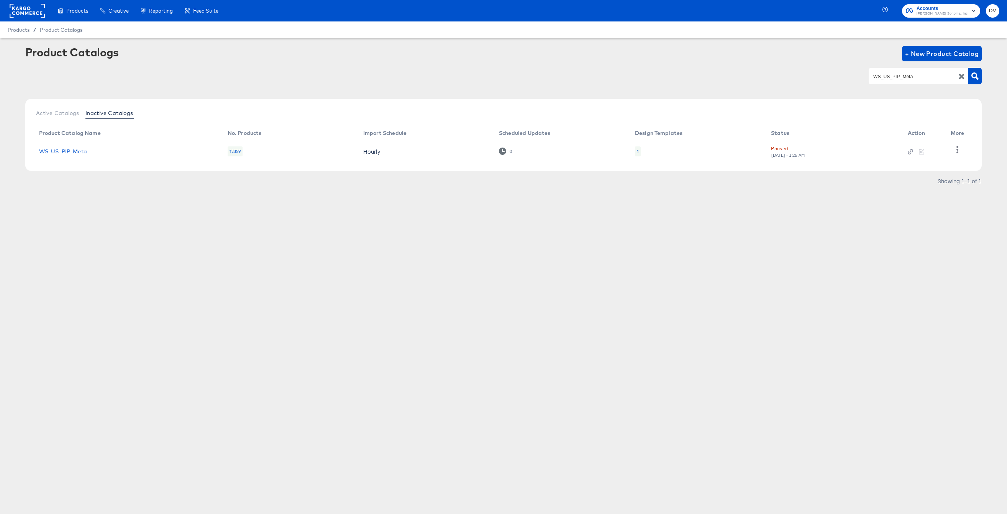
click at [894, 75] on input "WS_US_PIP_Meta" at bounding box center [913, 76] width 82 height 9
paste input "SKU"
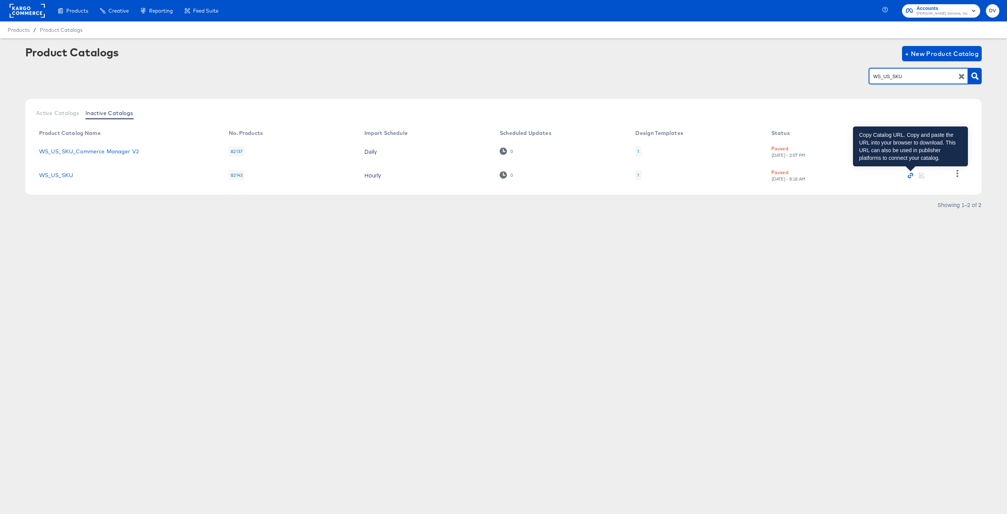
click at [909, 174] on icon "button" at bounding box center [910, 175] width 5 height 5
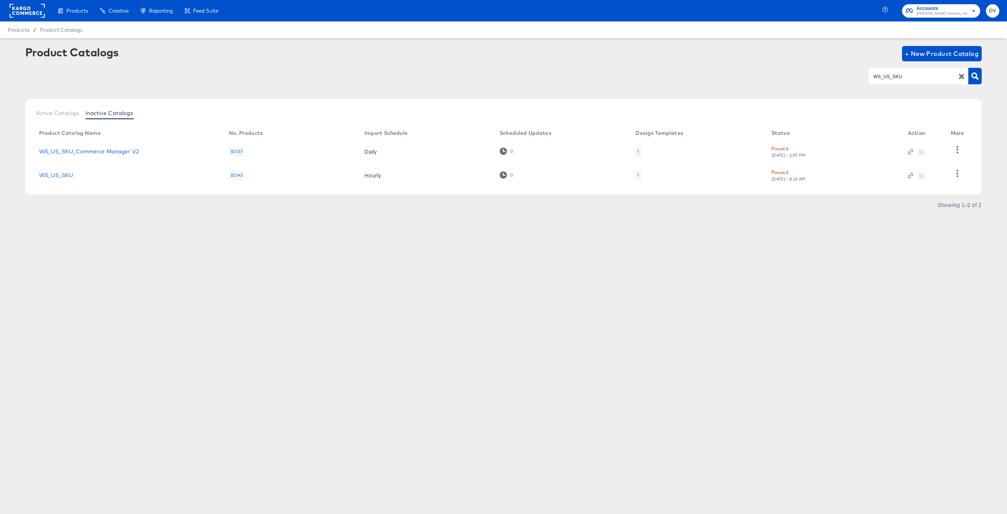
click at [684, 247] on div "Products Creative Reporting Feed Suite Accounts [PERSON_NAME] Sonoma, Inc. DV P…" at bounding box center [503, 257] width 1007 height 514
click at [910, 153] on icon "button" at bounding box center [910, 151] width 5 height 5
click at [57, 115] on span "Active Catalogs" at bounding box center [57, 113] width 43 height 6
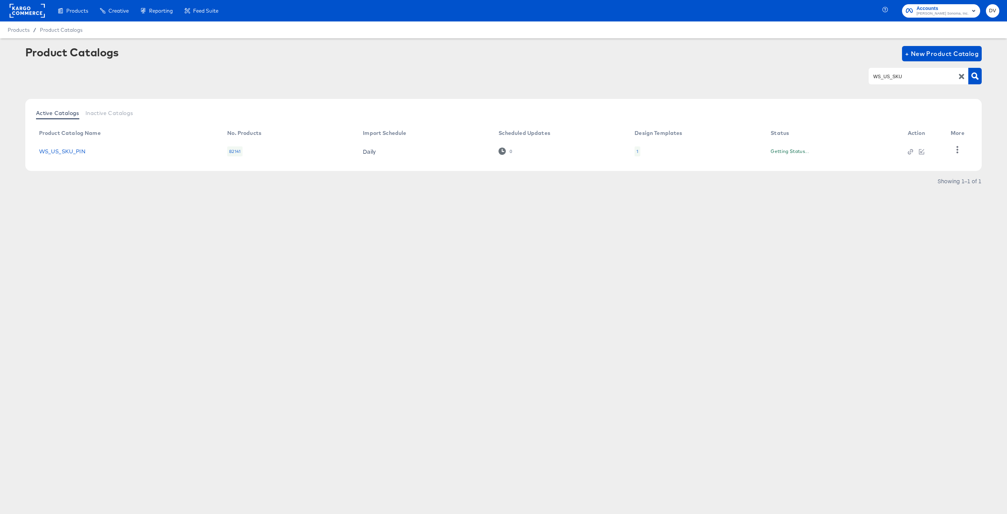
click at [879, 76] on input "WS_US_SKU" at bounding box center [913, 76] width 82 height 9
paste input "PT_US_SKU_PIN"
type input "PT_US_SKU_PIN"
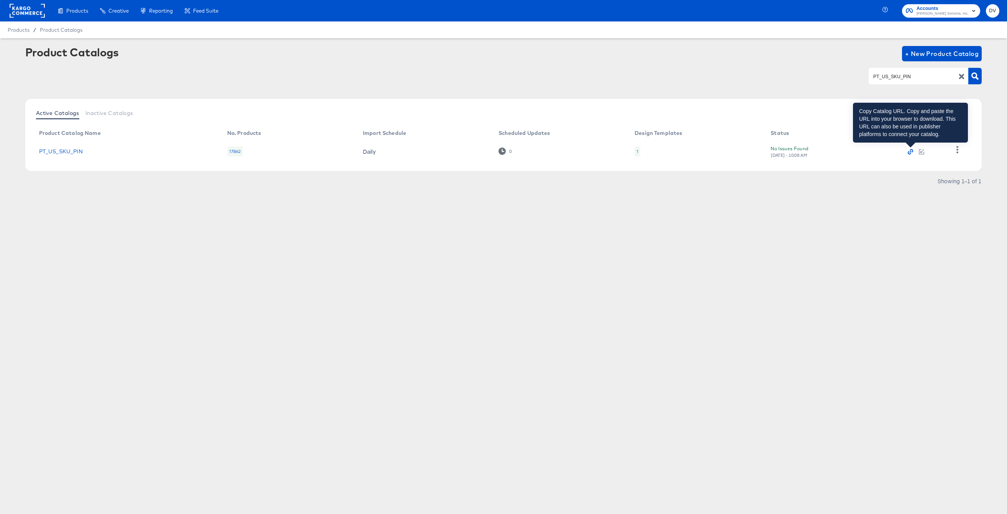
click at [908, 149] on icon "button" at bounding box center [910, 151] width 5 height 5
click at [910, 149] on icon "button" at bounding box center [910, 151] width 5 height 5
click at [959, 79] on icon "button" at bounding box center [961, 76] width 7 height 7
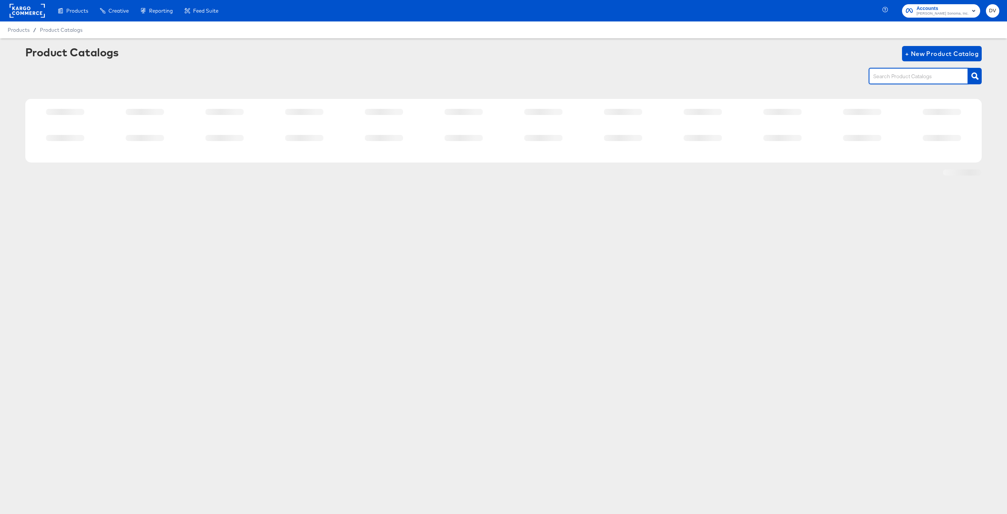
click at [935, 78] on input "text" at bounding box center [913, 76] width 82 height 9
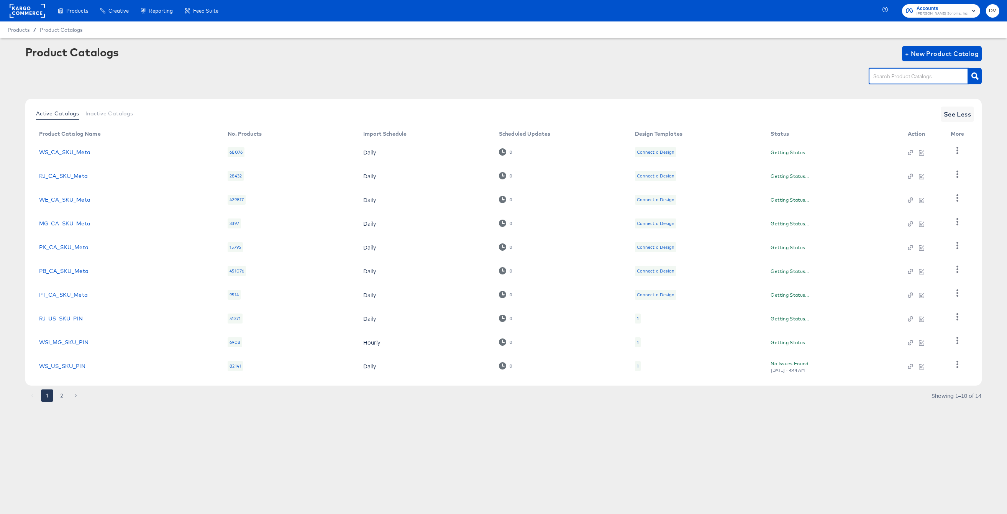
paste input "PT_CA_SKU_Meta"
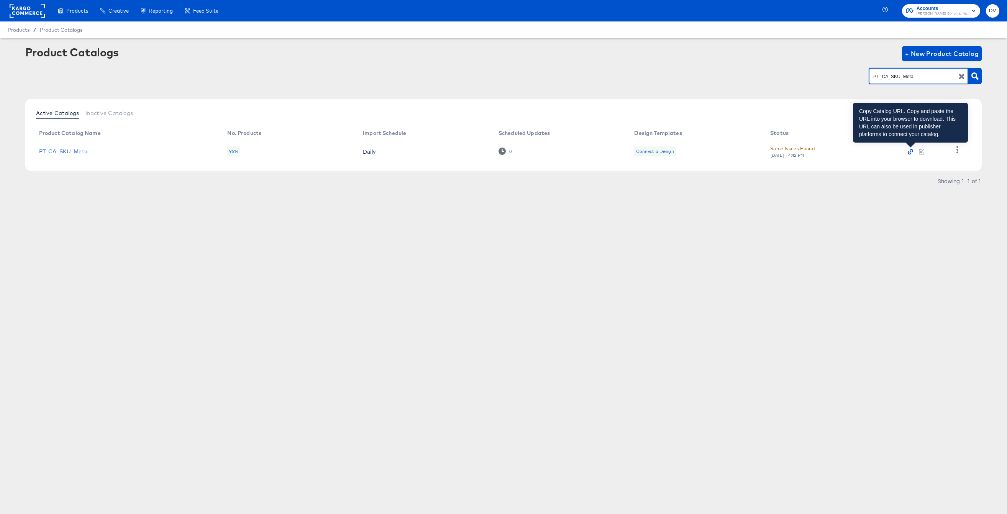
click at [909, 153] on icon "button" at bounding box center [909, 152] width 3 height 3
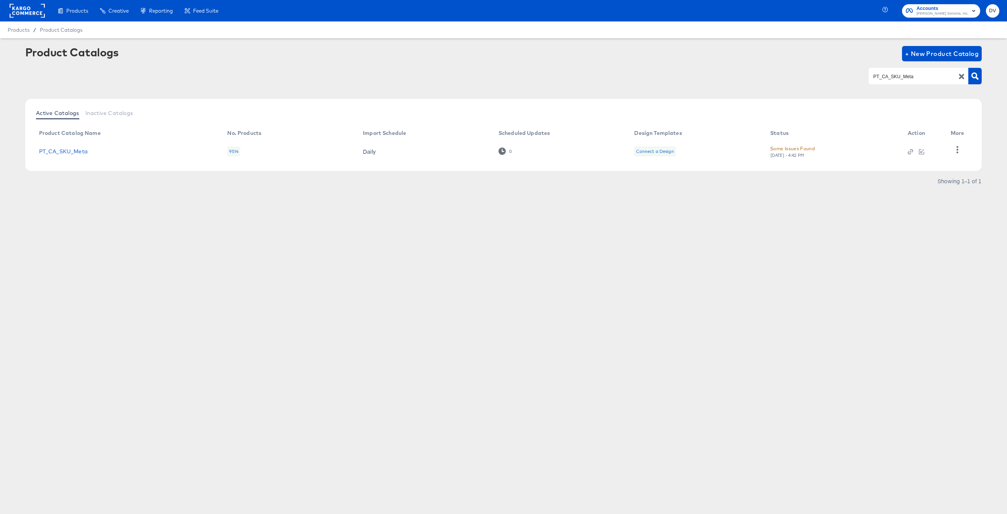
click at [891, 74] on input "PT_CA_SKU_Meta" at bounding box center [913, 76] width 82 height 9
paste input "RJ_US_SKU_PIN"
click at [908, 153] on icon "button" at bounding box center [909, 152] width 3 height 3
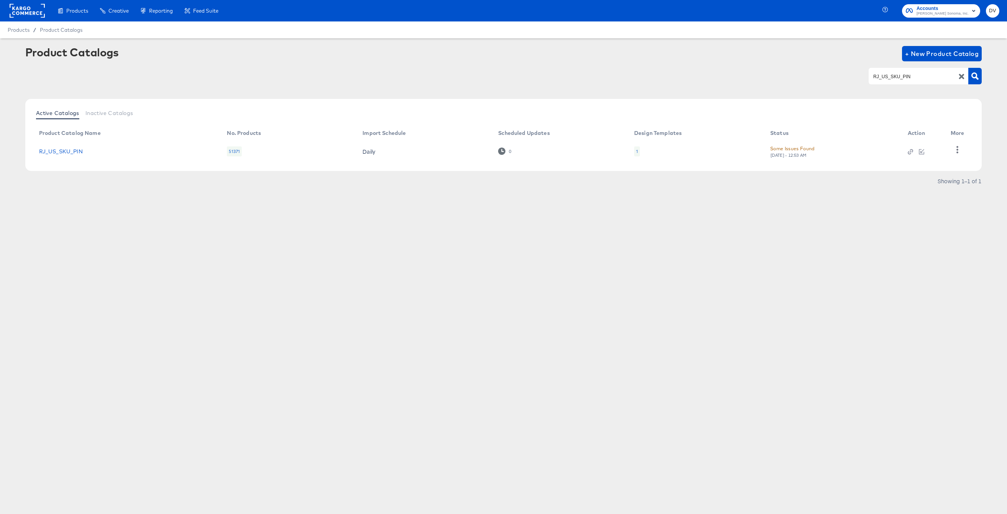
click at [894, 78] on input "RJ_US_SKU_PIN" at bounding box center [913, 76] width 82 height 9
paste input "CA_SKU_Meta"
click at [954, 151] on icon "button" at bounding box center [957, 149] width 7 height 7
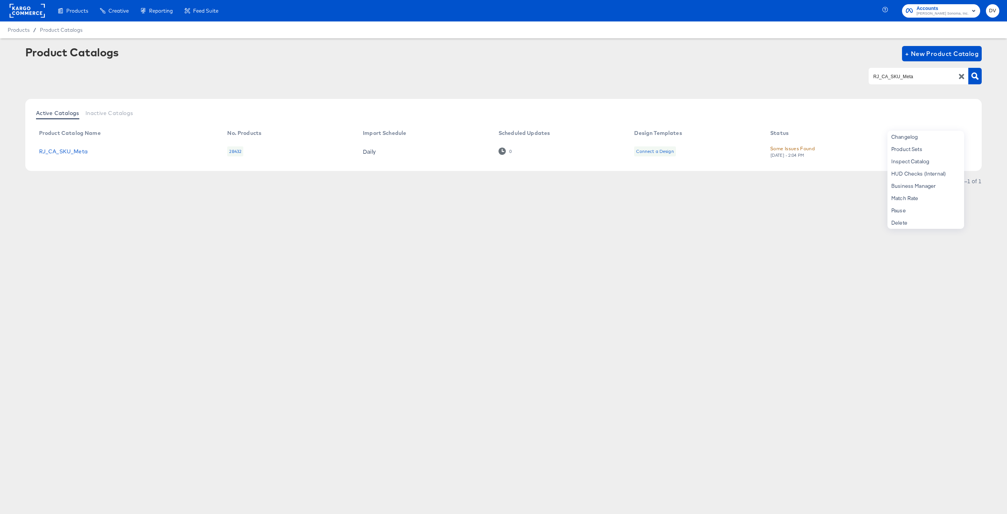
click at [737, 227] on div "Product Catalogs + New Product Catalog RJ_CA_SKU_Meta Active Catalogs Inactive …" at bounding box center [503, 134] width 1007 height 192
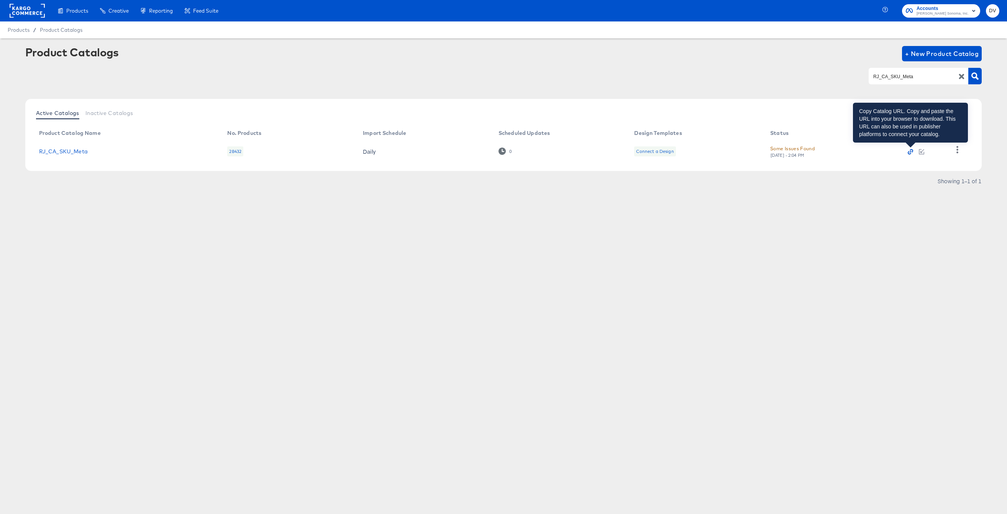
click at [909, 152] on icon "button" at bounding box center [910, 151] width 5 height 5
click at [900, 72] on input "RJ_CA_SKU_Meta" at bounding box center [913, 76] width 82 height 9
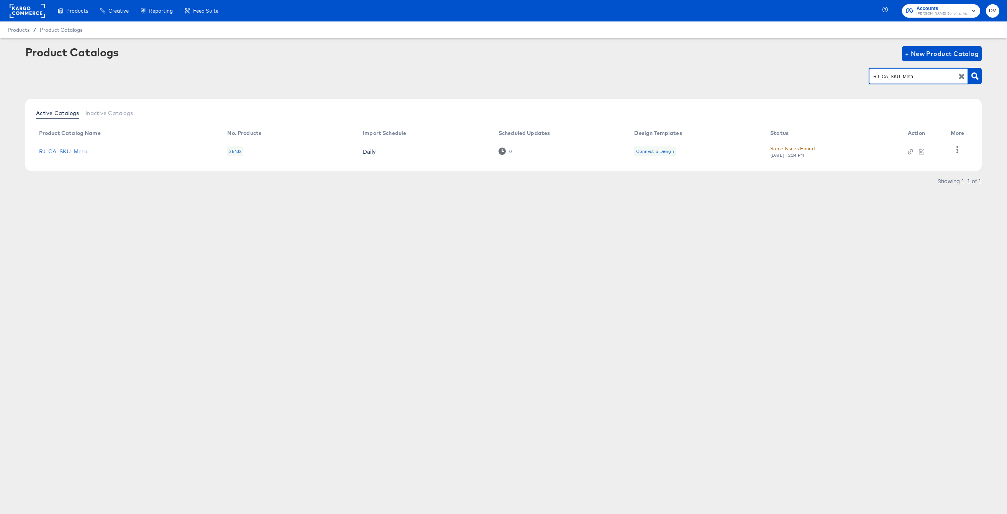
click at [900, 72] on input "RJ_CA_SKU_Meta" at bounding box center [913, 76] width 82 height 9
paste input "WE_US_SKU_PIN"
type input "WE_US_SKU_PIN"
click at [911, 149] on icon "button" at bounding box center [910, 151] width 5 height 5
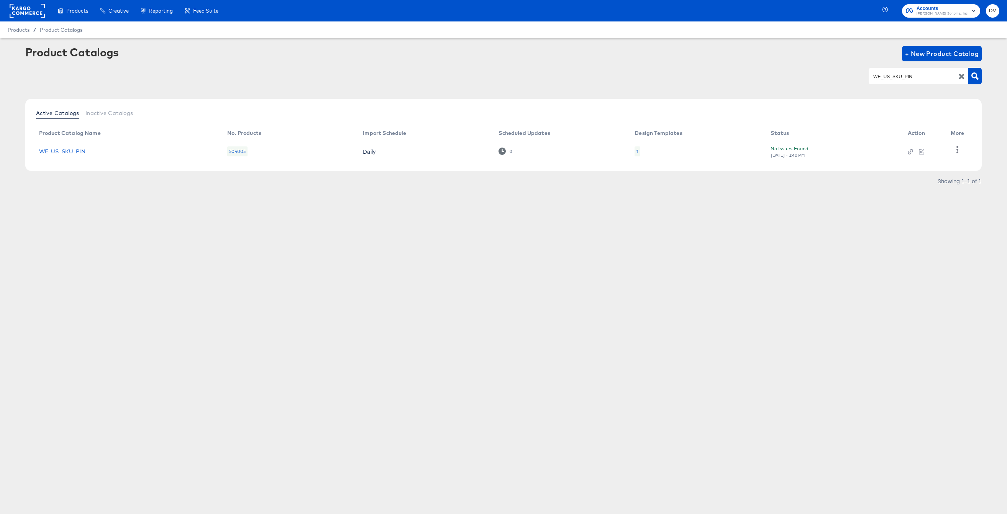
click at [959, 76] on icon "button" at bounding box center [961, 76] width 7 height 7
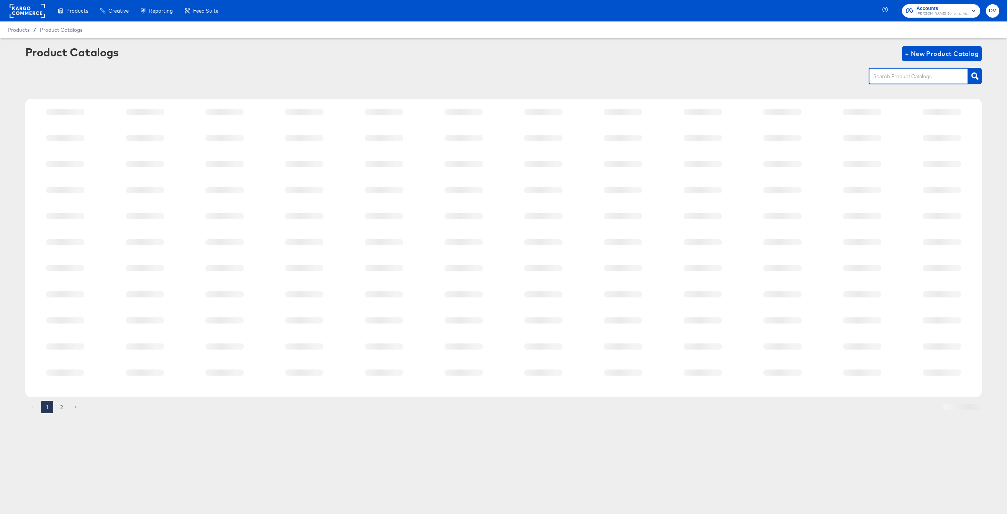
click at [919, 77] on input "text" at bounding box center [913, 76] width 82 height 9
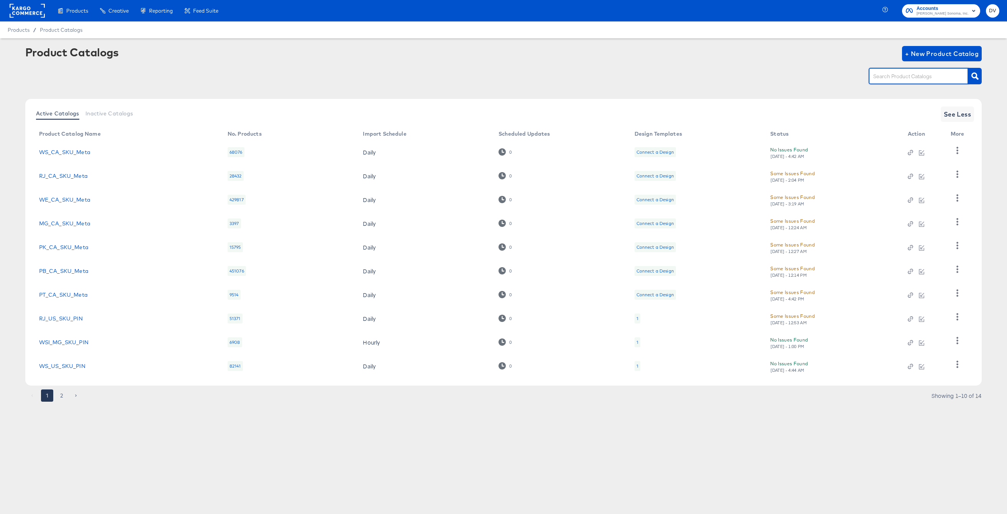
paste input "WE_CA_SKU_Meta"
type input "WE_CA_SKU_Meta"
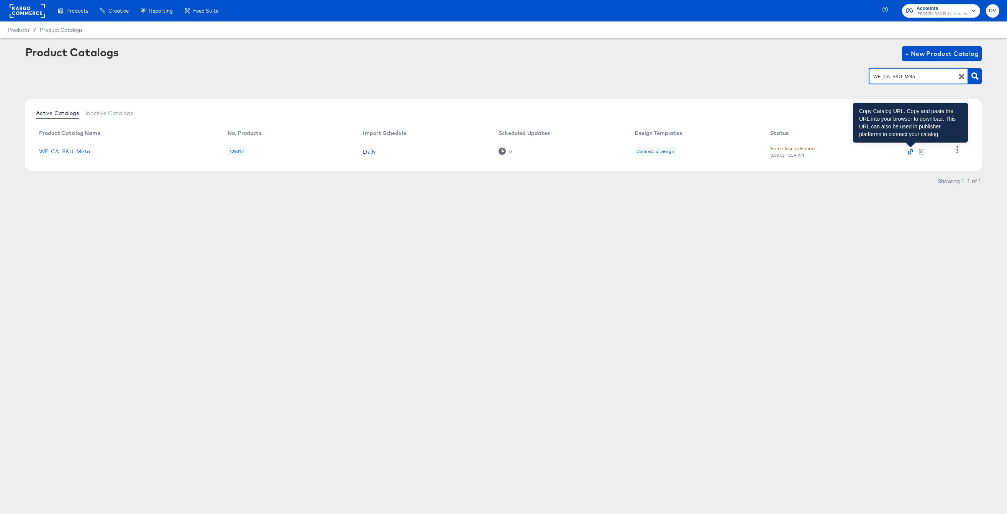
click at [910, 151] on icon "button" at bounding box center [910, 151] width 5 height 5
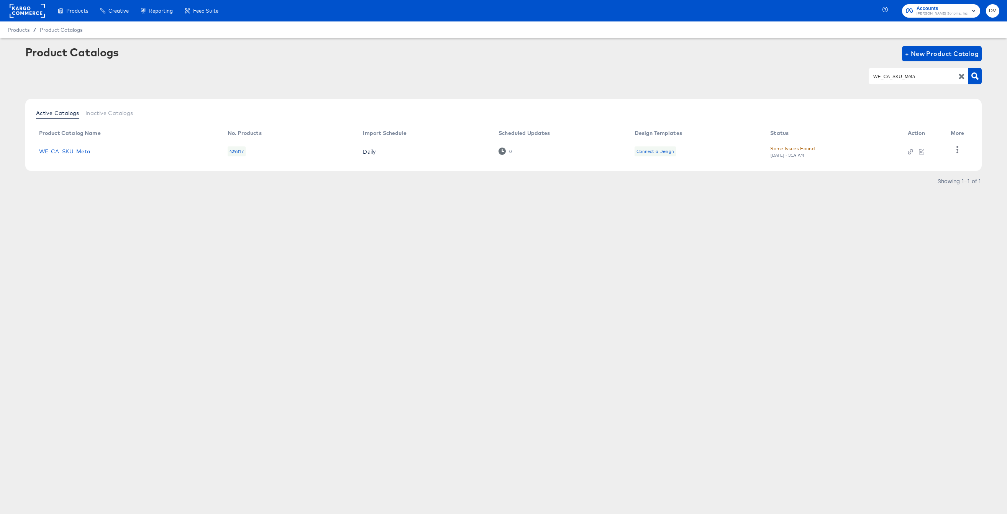
click at [960, 77] on icon "button" at bounding box center [961, 76] width 7 height 7
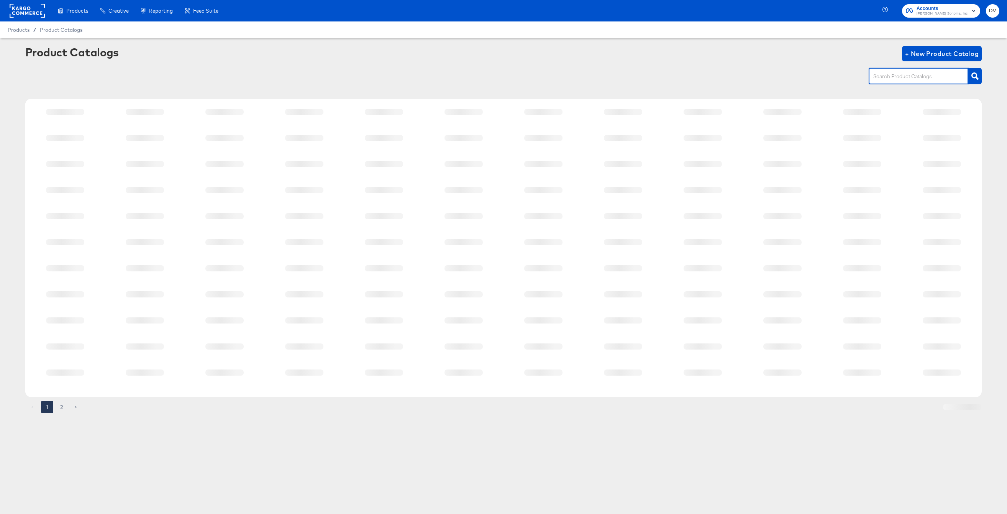
paste input "WS_US_SKU_PIN"
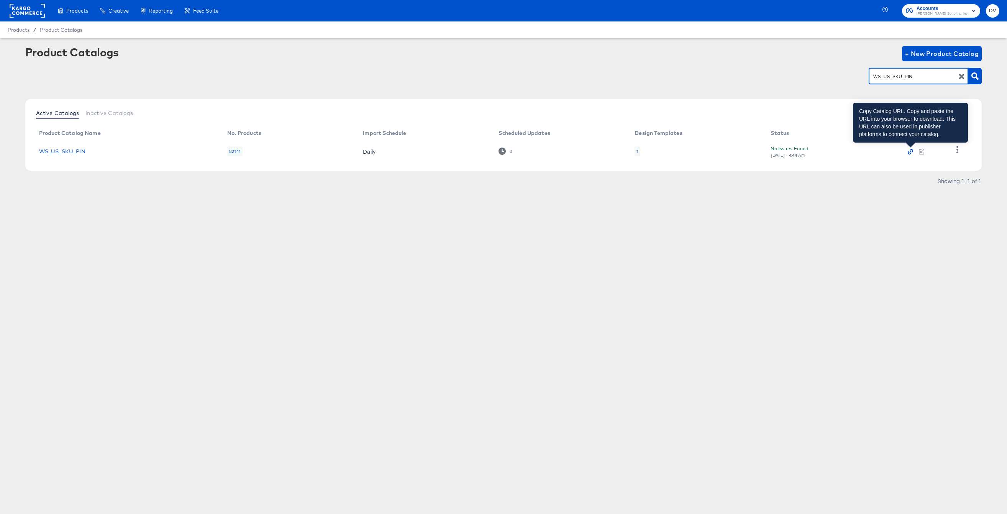
click at [910, 149] on icon "button" at bounding box center [910, 151] width 5 height 5
click at [899, 80] on input "WS_US_SKU_PIN" at bounding box center [913, 76] width 82 height 9
paste input "CA_SKU_Meta"
type input "WS_CA_SKU_Meta"
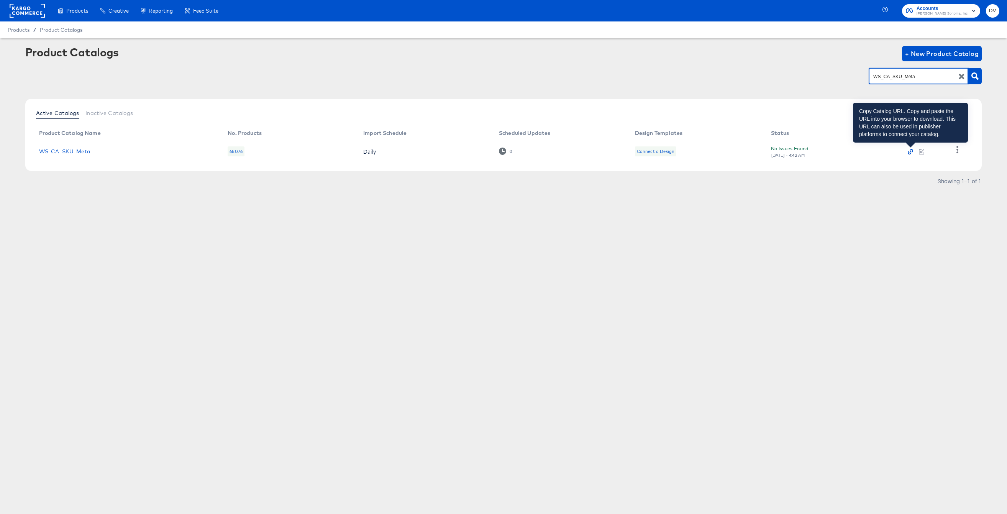
click at [910, 151] on icon "button" at bounding box center [910, 151] width 5 height 5
